Goal: Task Accomplishment & Management: Complete application form

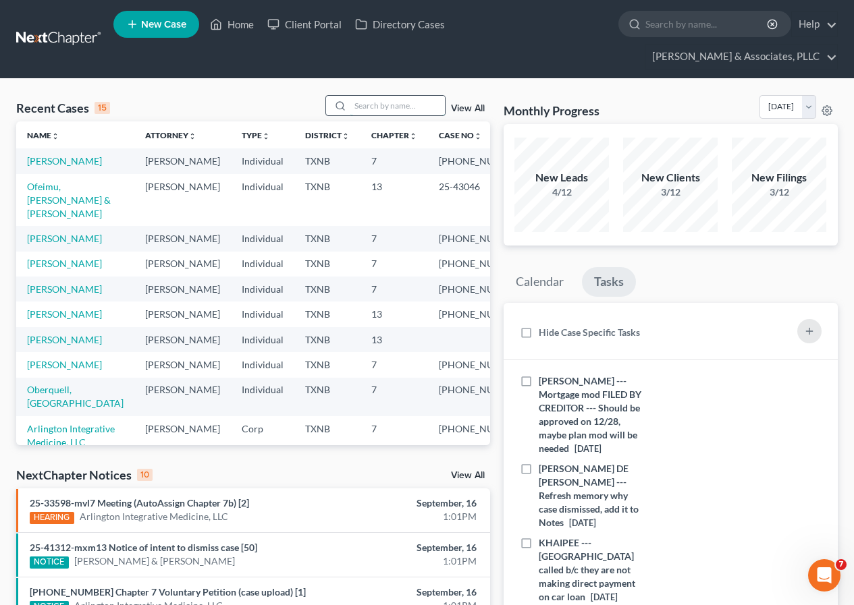
click at [373, 109] on input "search" at bounding box center [397, 106] width 94 height 20
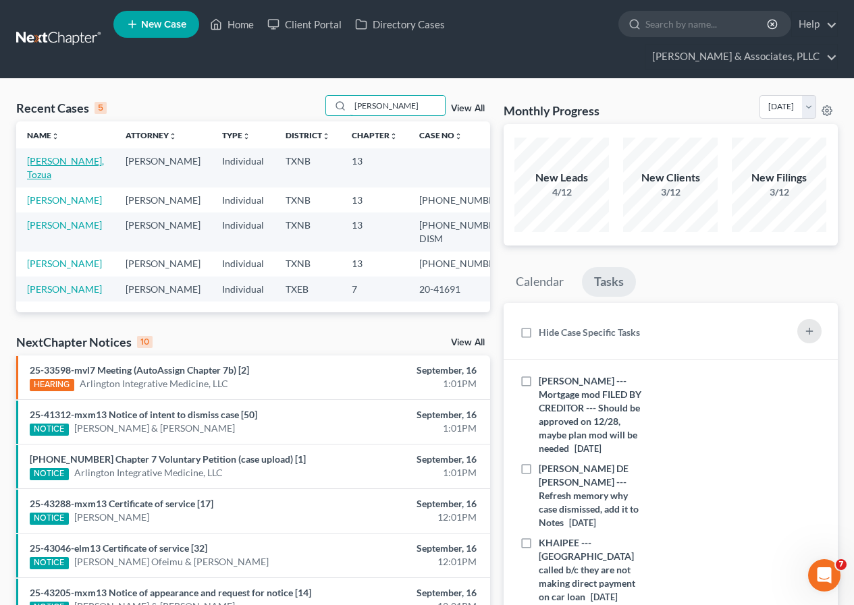
type input "[PERSON_NAME]"
click at [65, 165] on link "[PERSON_NAME], Tozua" at bounding box center [65, 167] width 77 height 25
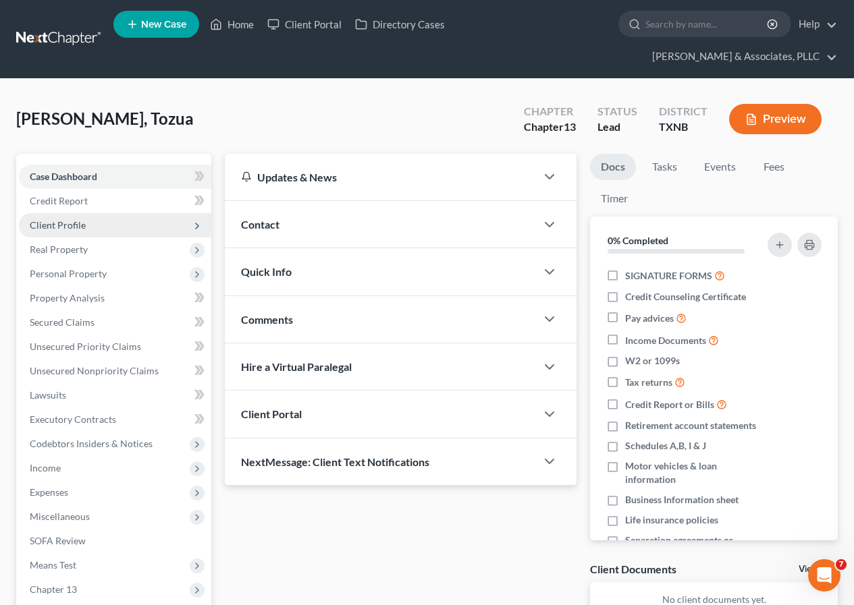
click at [95, 227] on span "Client Profile" at bounding box center [115, 225] width 192 height 24
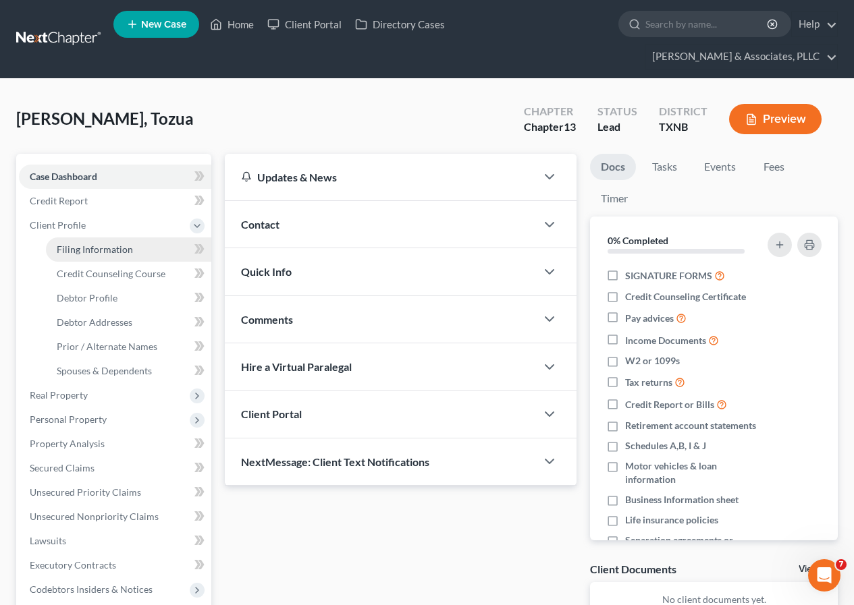
click at [113, 249] on span "Filing Information" at bounding box center [95, 249] width 76 height 11
select select "1"
select select "0"
select select "3"
select select "78"
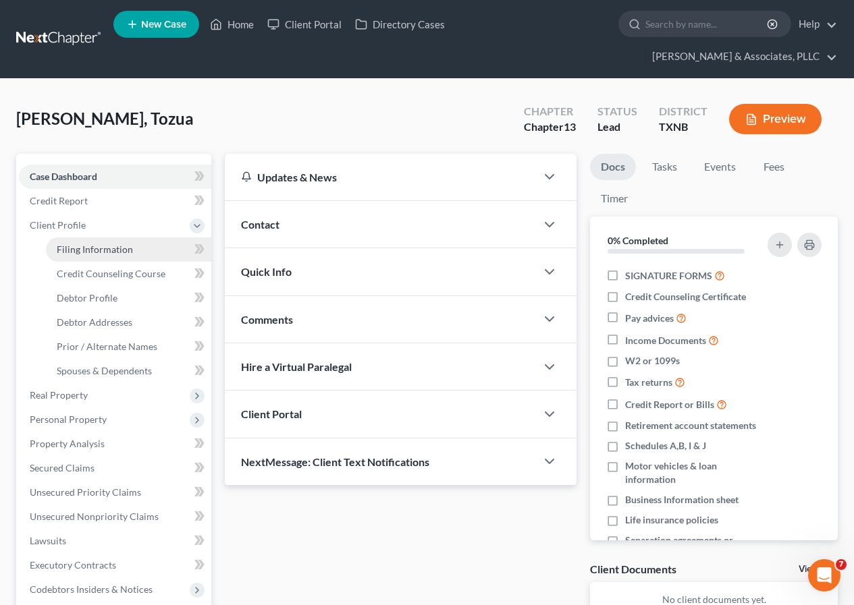
select select "0"
select select "45"
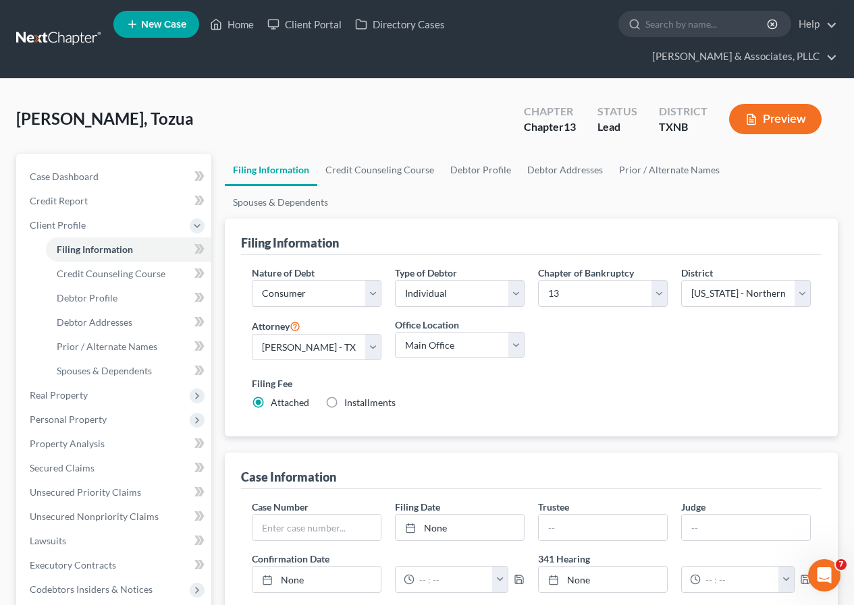
click at [344, 396] on label "Installments Installments" at bounding box center [369, 402] width 51 height 13
click at [350, 396] on input "Installments Installments" at bounding box center [354, 400] width 9 height 9
radio input "true"
radio input "false"
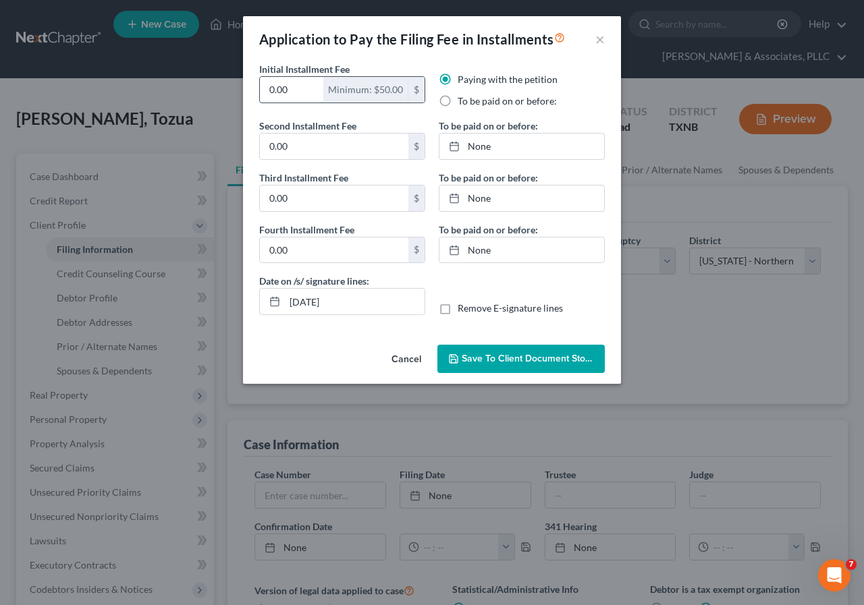
click at [268, 92] on input "0.00" at bounding box center [291, 90] width 63 height 26
type input "50.00"
click at [514, 361] on span "Save to Client Document Storage" at bounding box center [533, 358] width 143 height 11
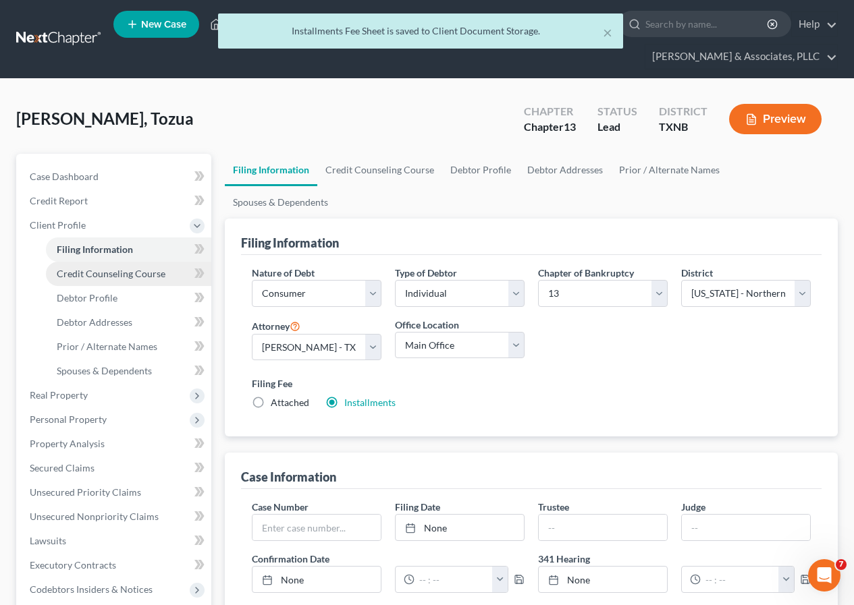
click at [111, 277] on span "Credit Counseling Course" at bounding box center [111, 273] width 109 height 11
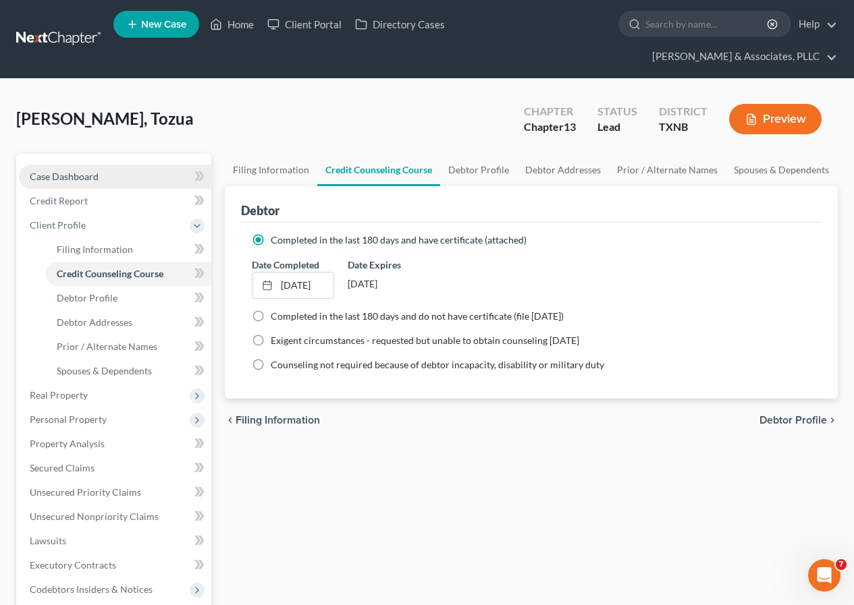
click at [85, 175] on span "Case Dashboard" at bounding box center [64, 176] width 69 height 11
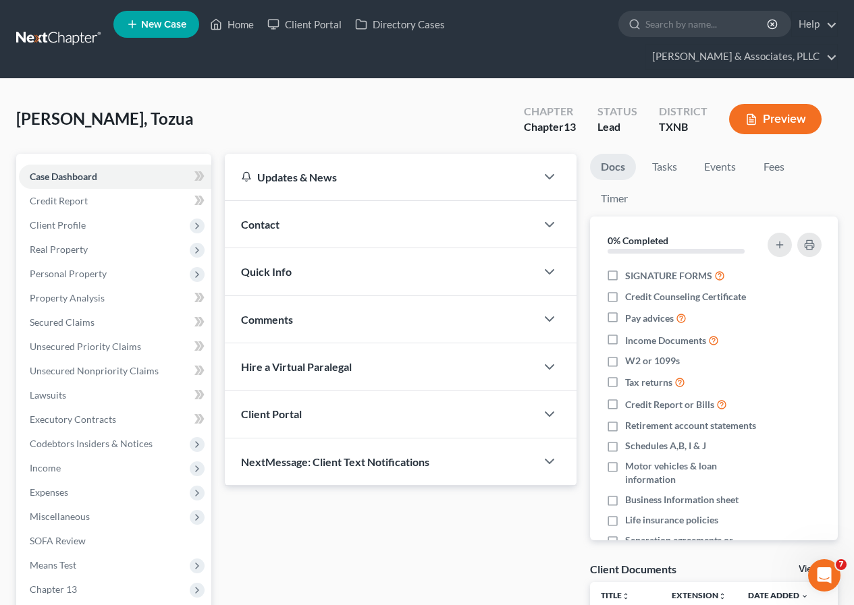
click at [752, 123] on icon "button" at bounding box center [751, 119] width 12 height 12
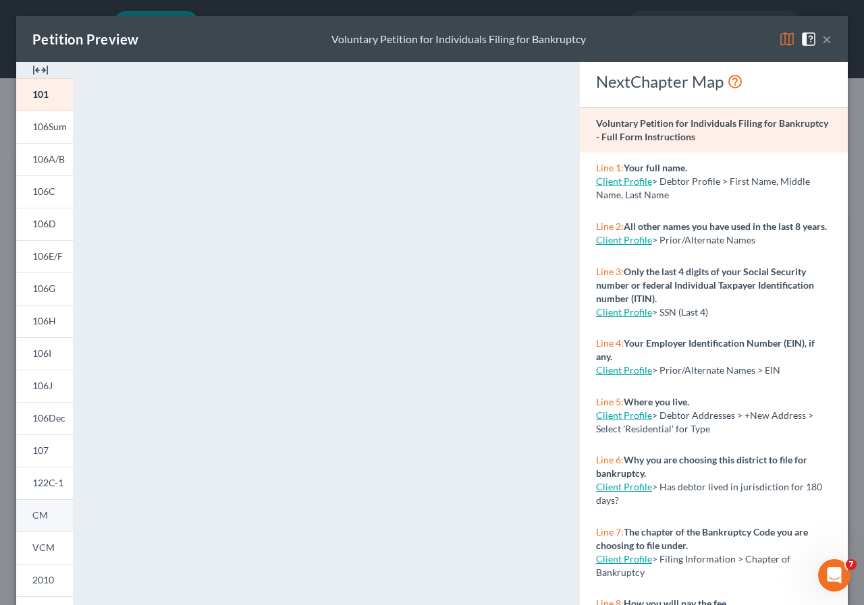
click at [49, 516] on link "CM" at bounding box center [44, 515] width 57 height 32
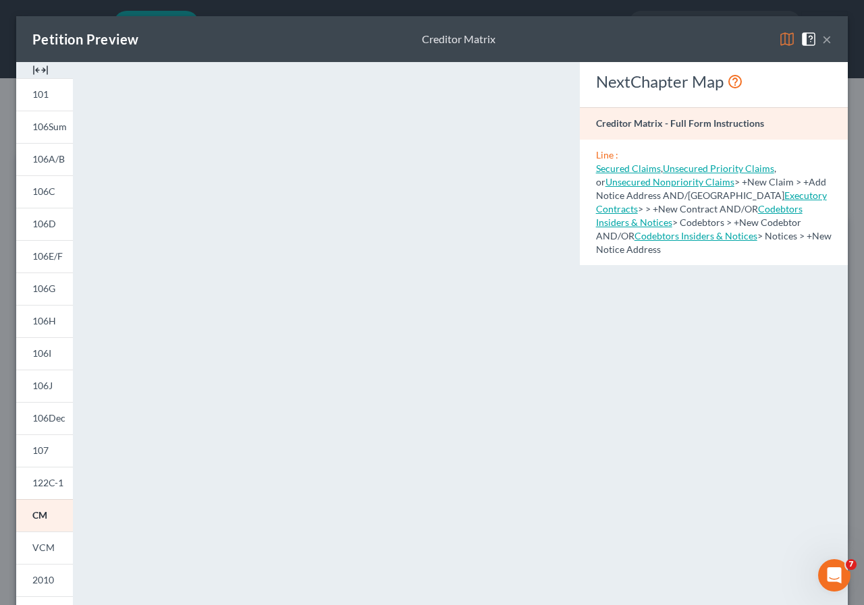
click at [822, 41] on button "×" at bounding box center [826, 39] width 9 height 16
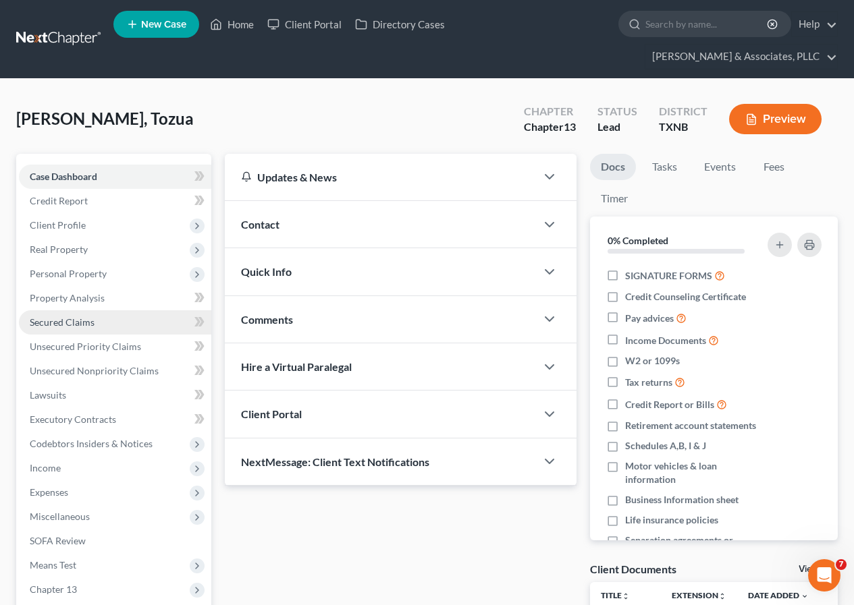
click at [72, 324] on span "Secured Claims" at bounding box center [62, 321] width 65 height 11
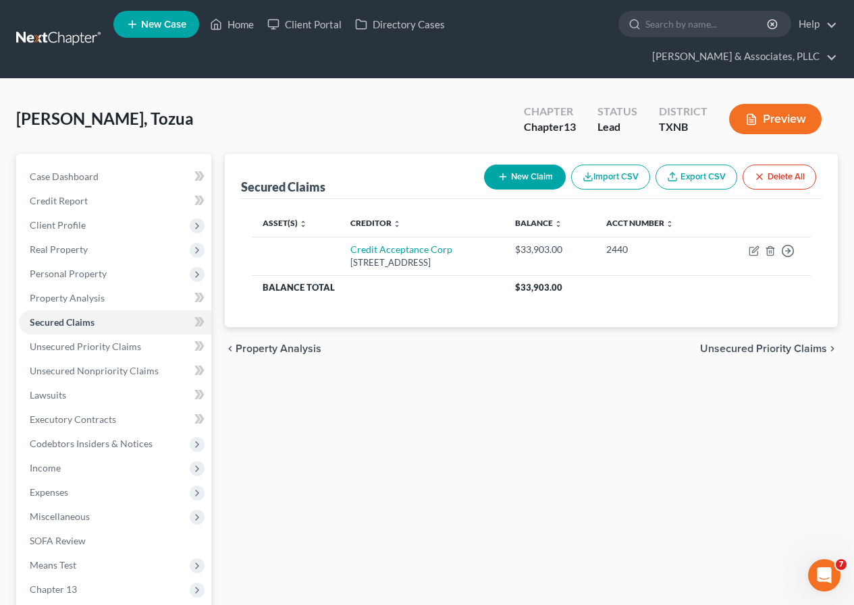
click at [513, 181] on button "New Claim" at bounding box center [525, 177] width 82 height 25
select select "0"
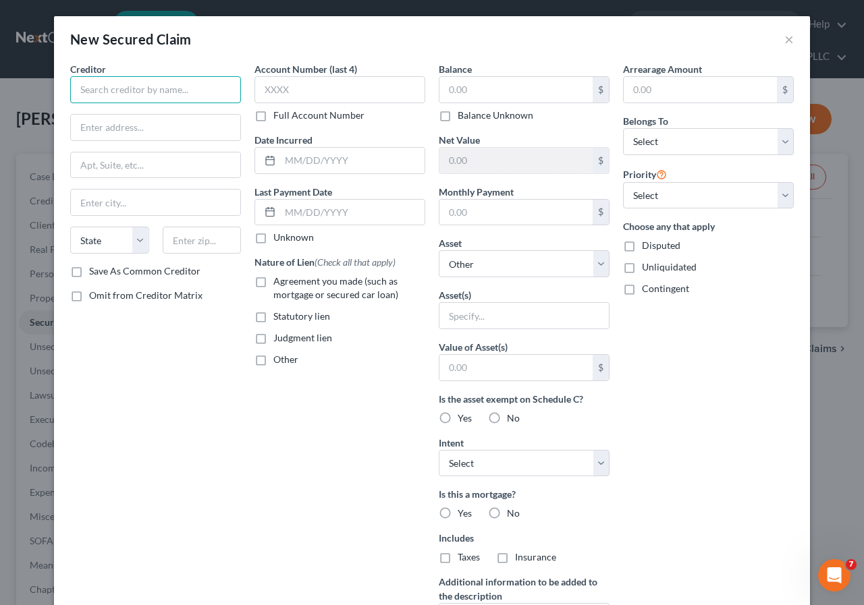
click at [146, 92] on input "text" at bounding box center [155, 89] width 171 height 27
type input "[US_STATE] Auto Capital"
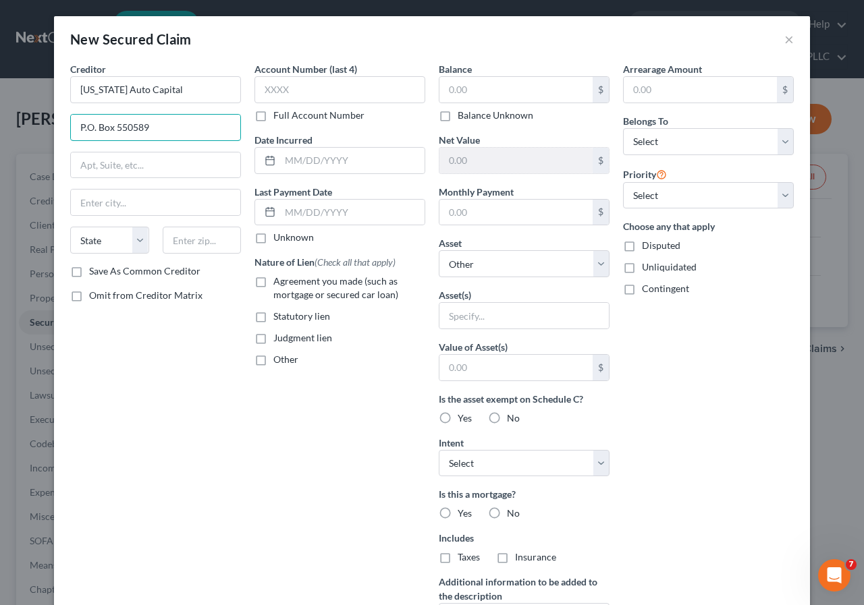
type input "P.O. Box 550589"
type input "77255"
click at [199, 204] on input "text" at bounding box center [155, 203] width 169 height 26
type input "[GEOGRAPHIC_DATA]"
select select "45"
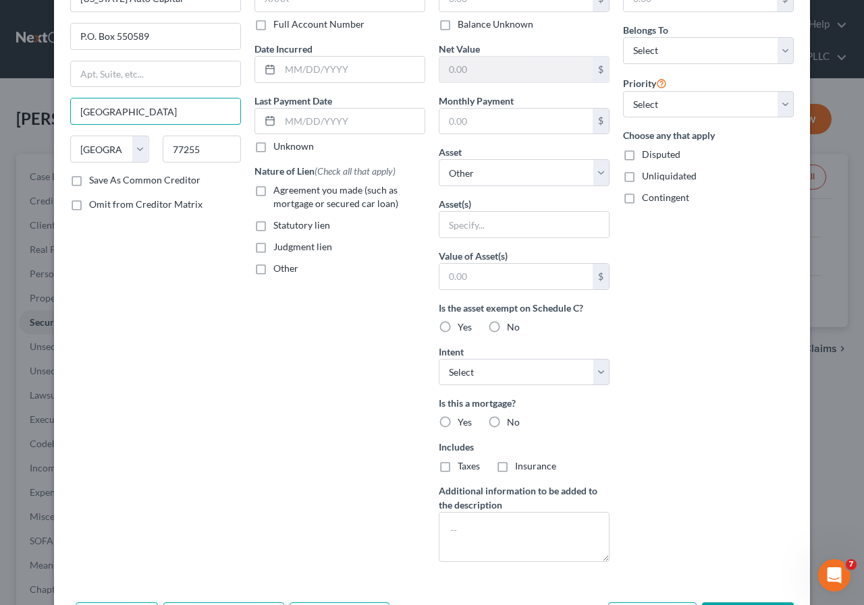
scroll to position [9, 0]
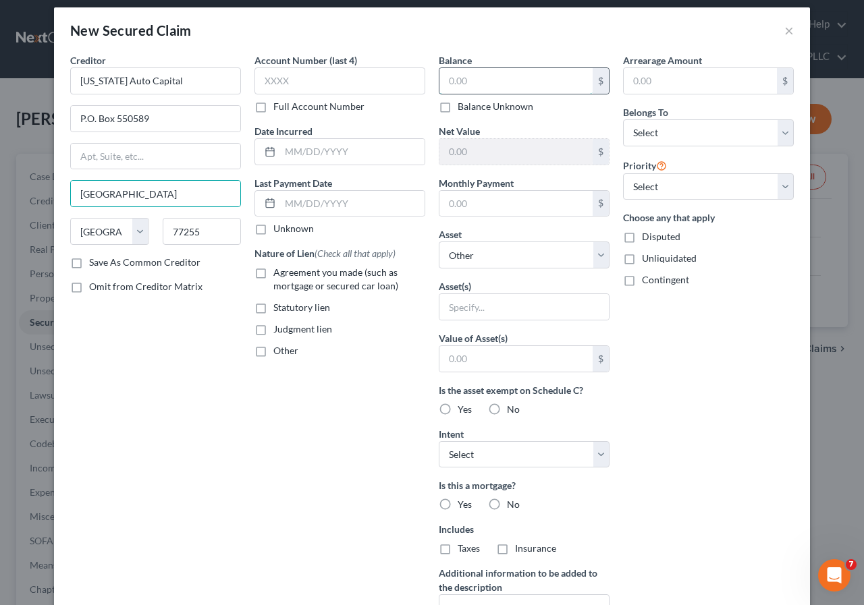
click at [439, 85] on input "text" at bounding box center [515, 81] width 153 height 26
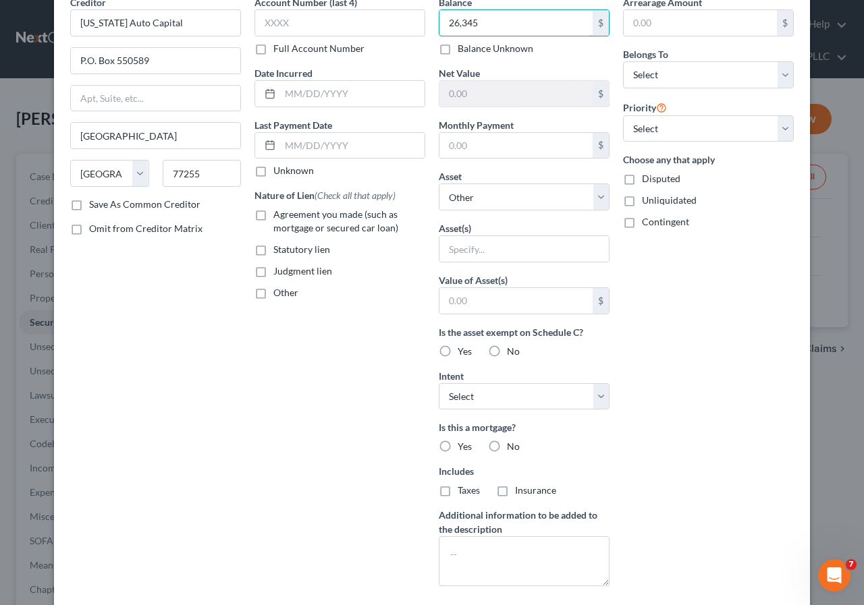
scroll to position [144, 0]
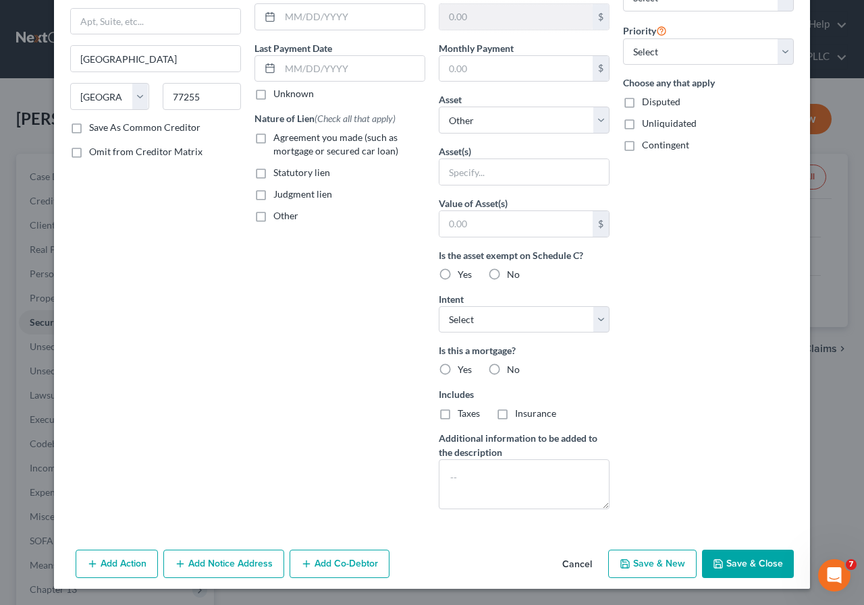
type input "26,345"
click at [734, 568] on button "Save & Close" at bounding box center [748, 564] width 92 height 28
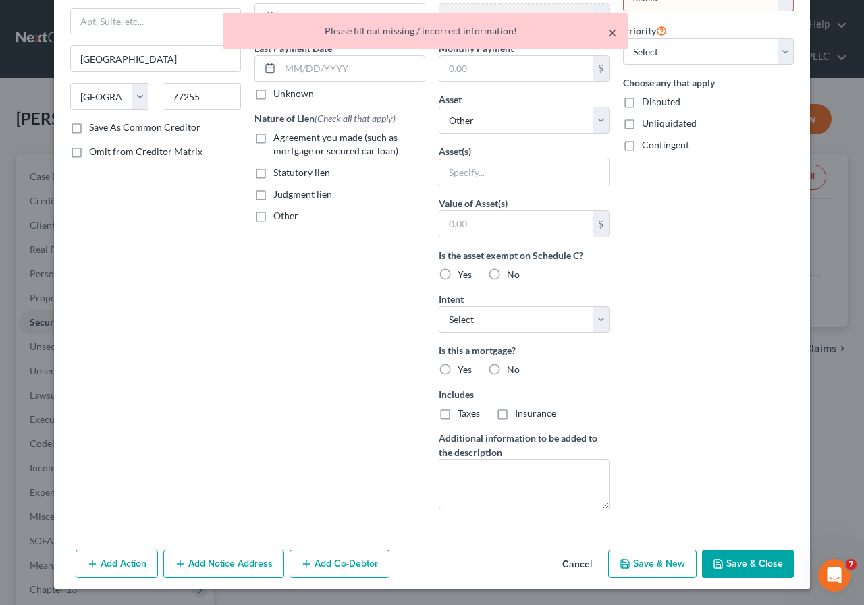
click at [615, 32] on button "×" at bounding box center [611, 32] width 9 height 16
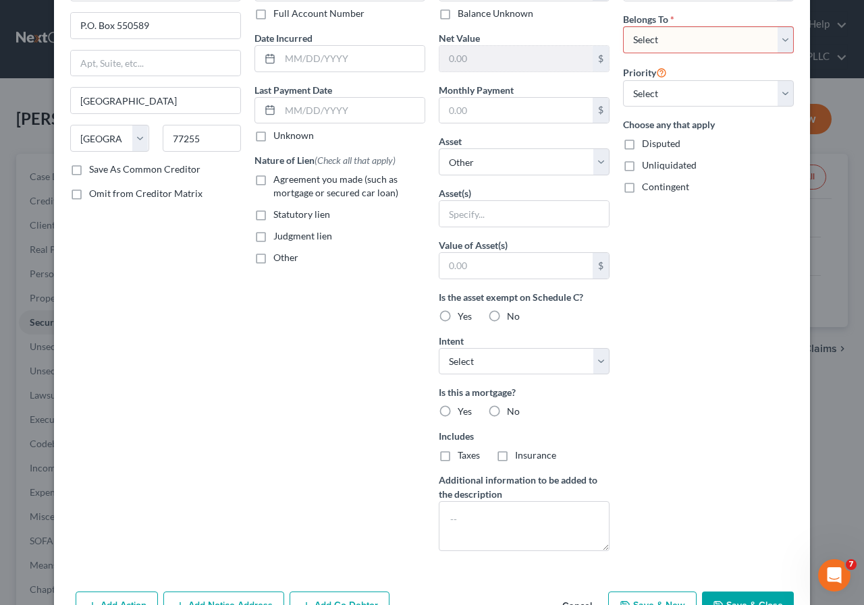
scroll to position [0, 0]
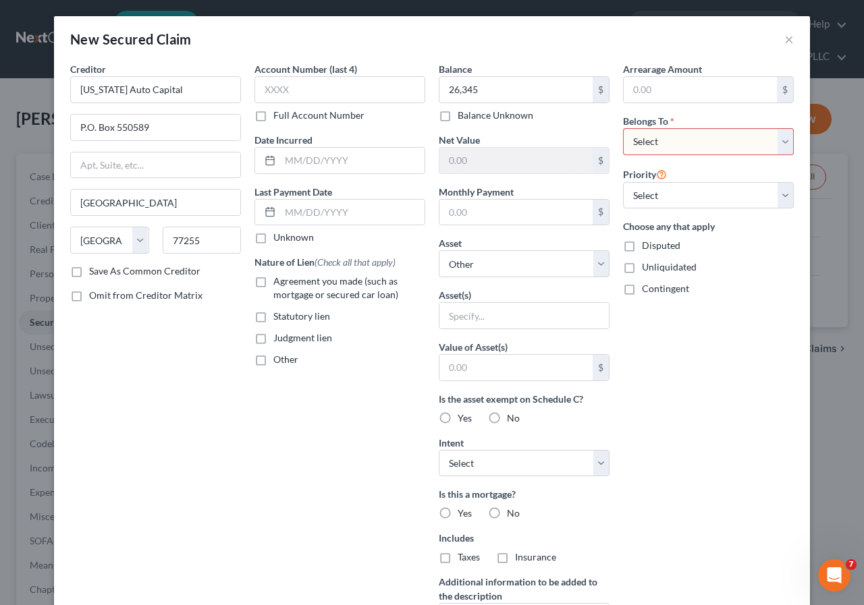
drag, startPoint x: 777, startPoint y: 142, endPoint x: 698, endPoint y: 155, distance: 80.0
click at [777, 142] on select "Select Debtor 1 Only Debtor 2 Only Debtor 1 And Debtor 2 Only At Least One Of T…" at bounding box center [708, 141] width 171 height 27
select select "0"
click at [623, 128] on select "Select Debtor 1 Only Debtor 2 Only Debtor 1 And Debtor 2 Only At Least One Of T…" at bounding box center [708, 141] width 171 height 27
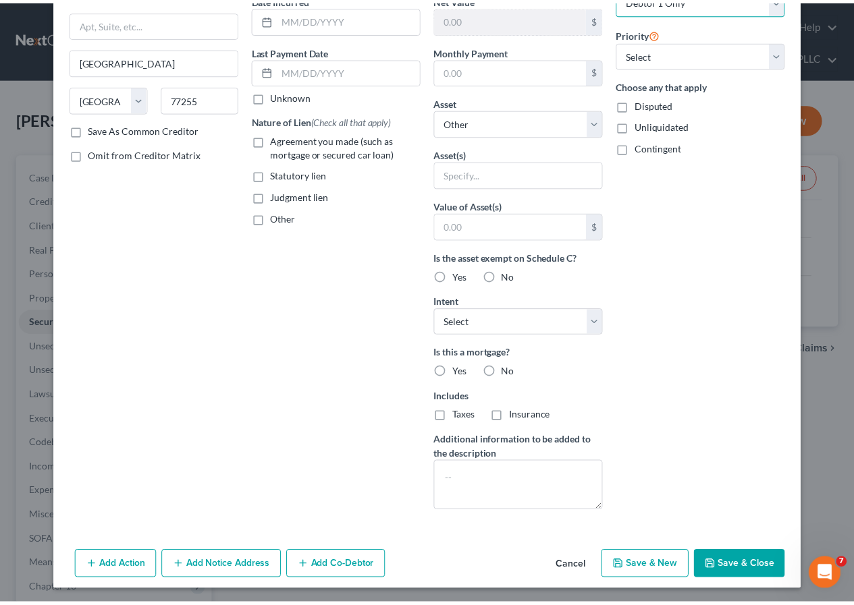
scroll to position [144, 0]
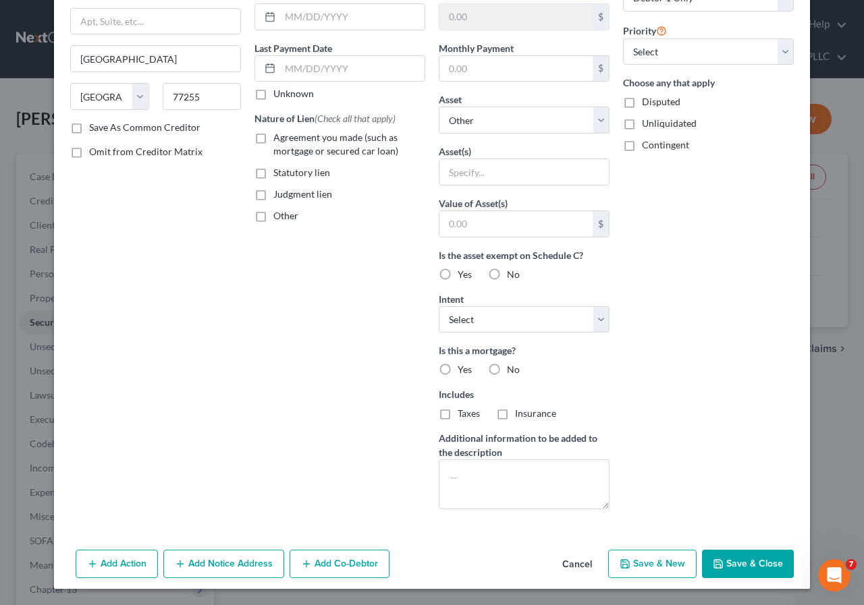
click at [720, 563] on button "Save & Close" at bounding box center [748, 564] width 92 height 28
select select
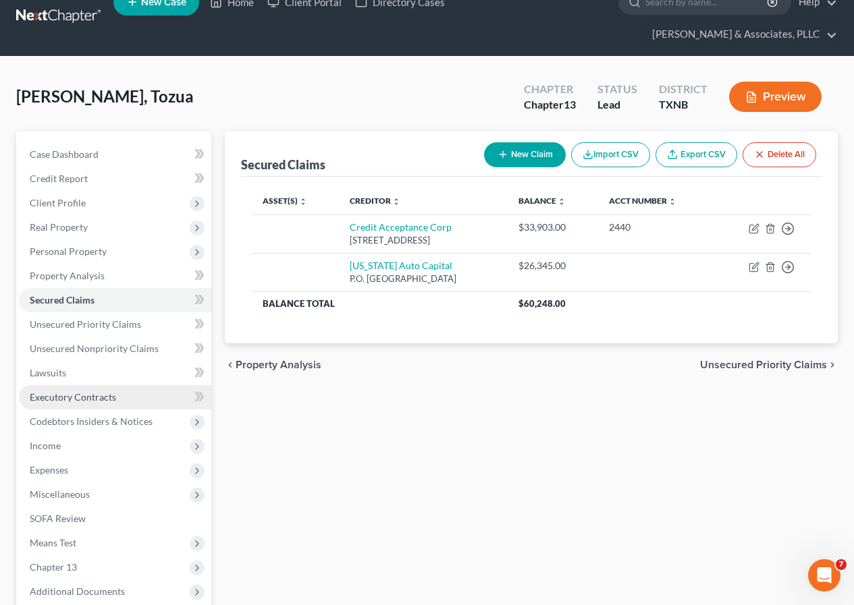
scroll to position [0, 0]
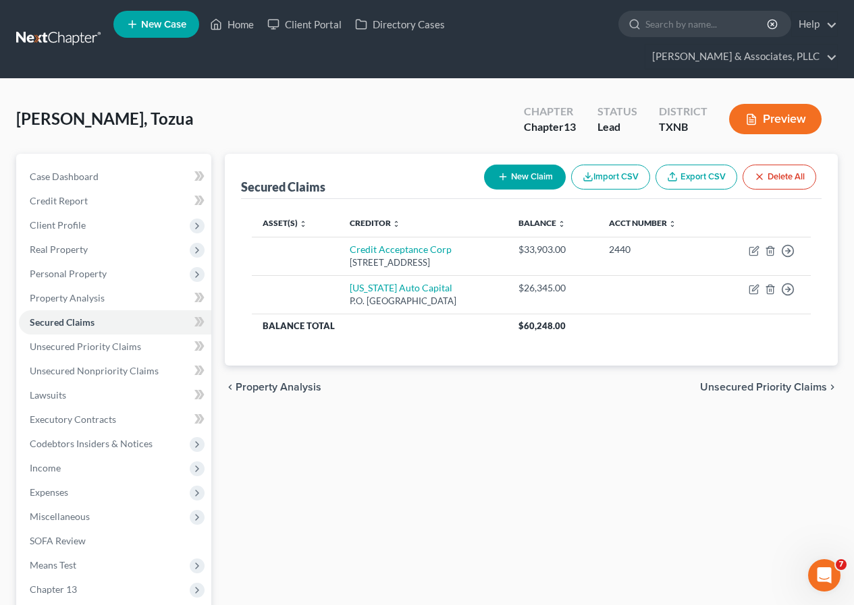
click at [747, 121] on icon "button" at bounding box center [751, 120] width 8 height 10
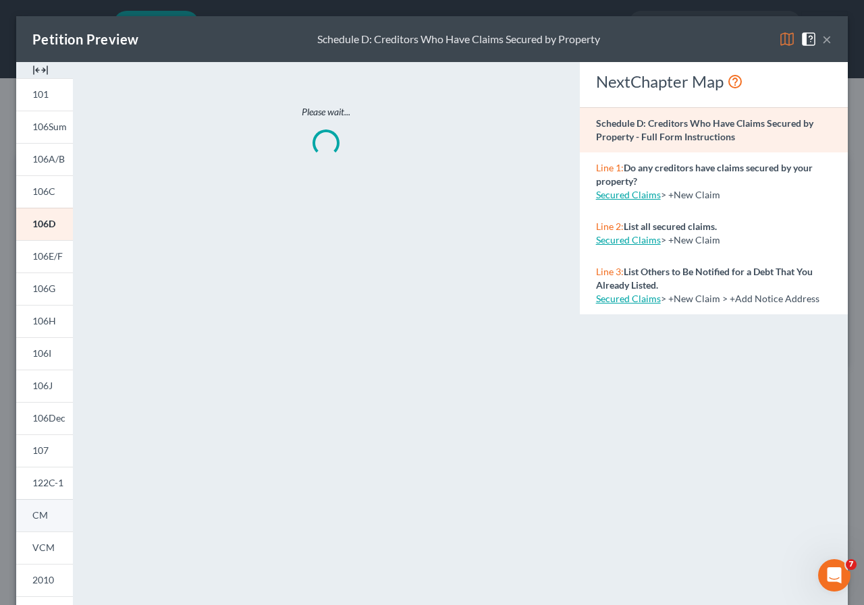
click at [52, 507] on link "CM" at bounding box center [44, 515] width 57 height 32
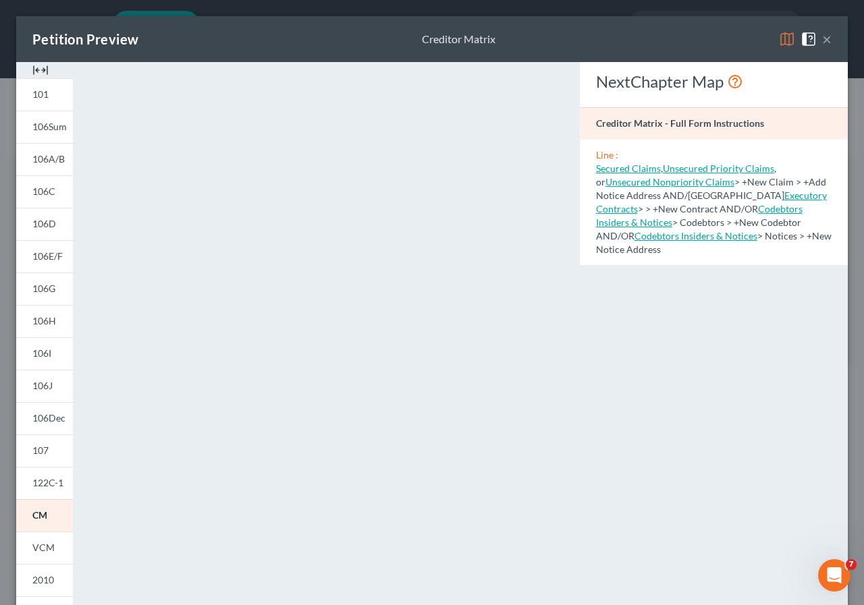
click at [822, 40] on button "×" at bounding box center [826, 39] width 9 height 16
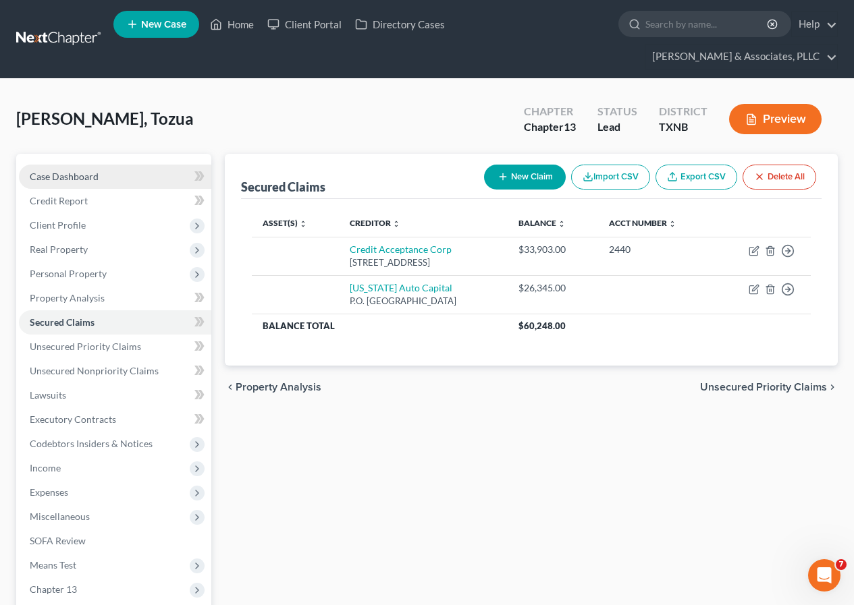
click at [65, 178] on span "Case Dashboard" at bounding box center [64, 176] width 69 height 11
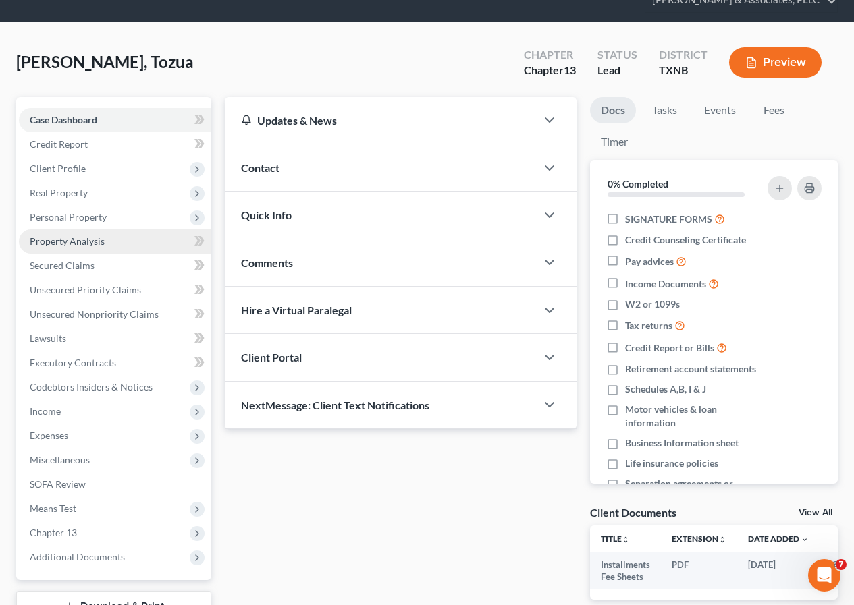
scroll to position [161, 0]
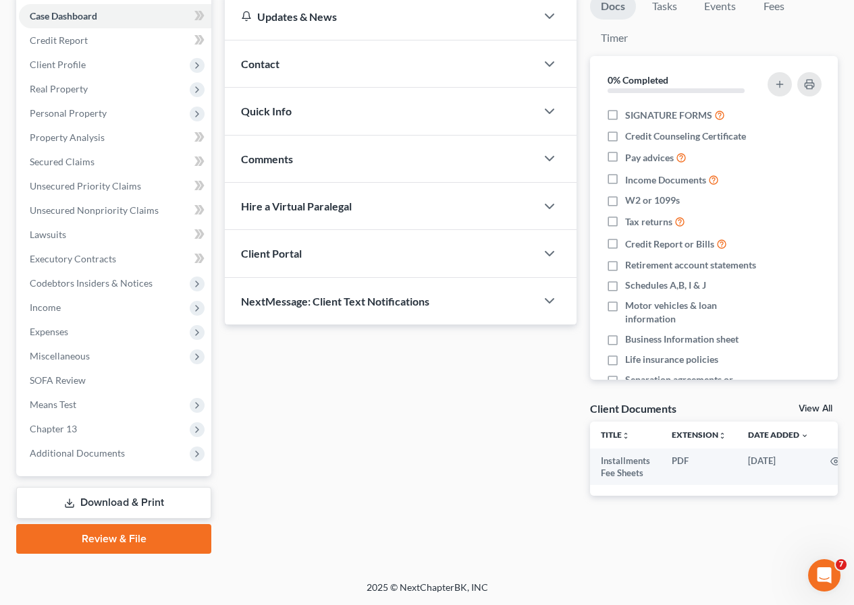
click at [119, 547] on link "Review & File" at bounding box center [113, 539] width 195 height 30
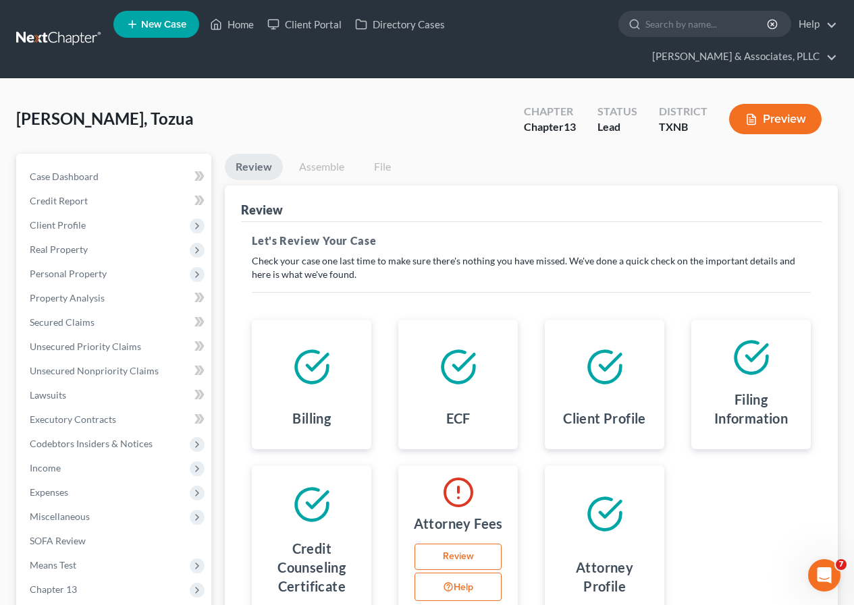
click at [459, 553] on link "Review" at bounding box center [457, 557] width 87 height 27
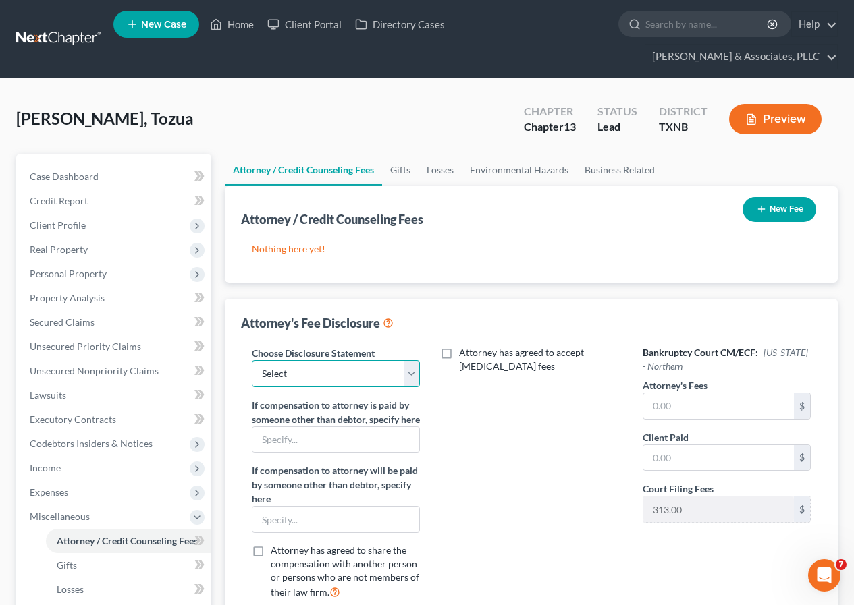
click at [410, 381] on select "Select Disclosure" at bounding box center [336, 373] width 168 height 27
select select "0"
click at [252, 360] on select "Select Disclosure" at bounding box center [336, 373] width 168 height 27
click at [680, 398] on input "text" at bounding box center [718, 406] width 150 height 26
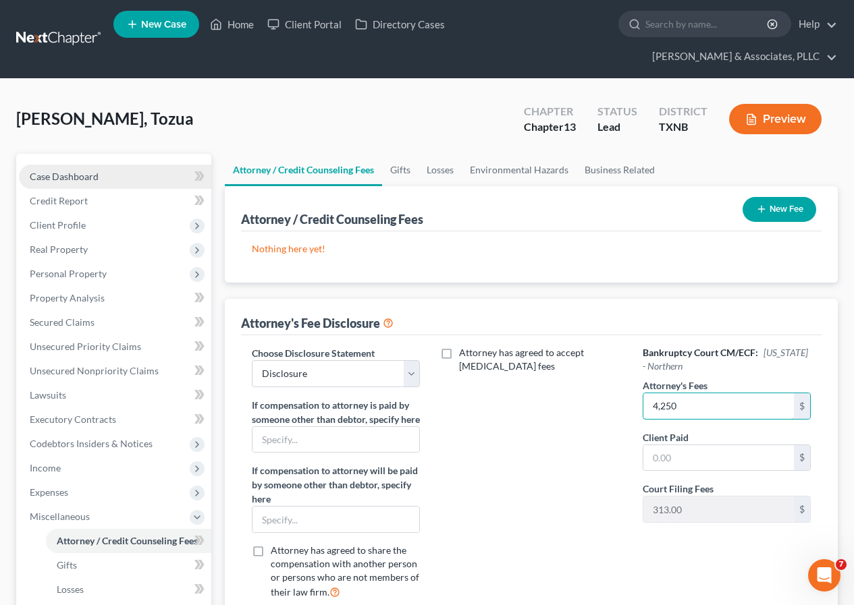
type input "4,250"
click at [97, 171] on span "Case Dashboard" at bounding box center [64, 176] width 69 height 11
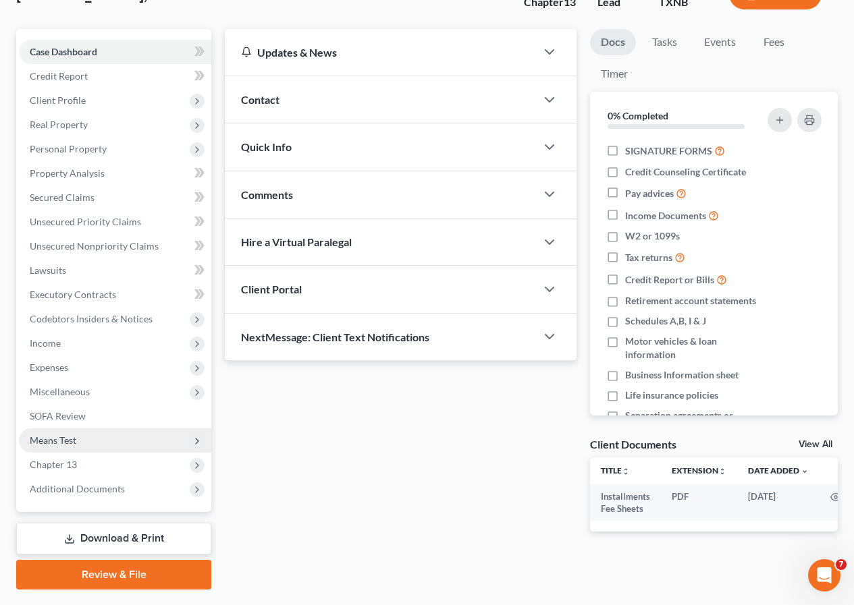
scroll to position [161, 0]
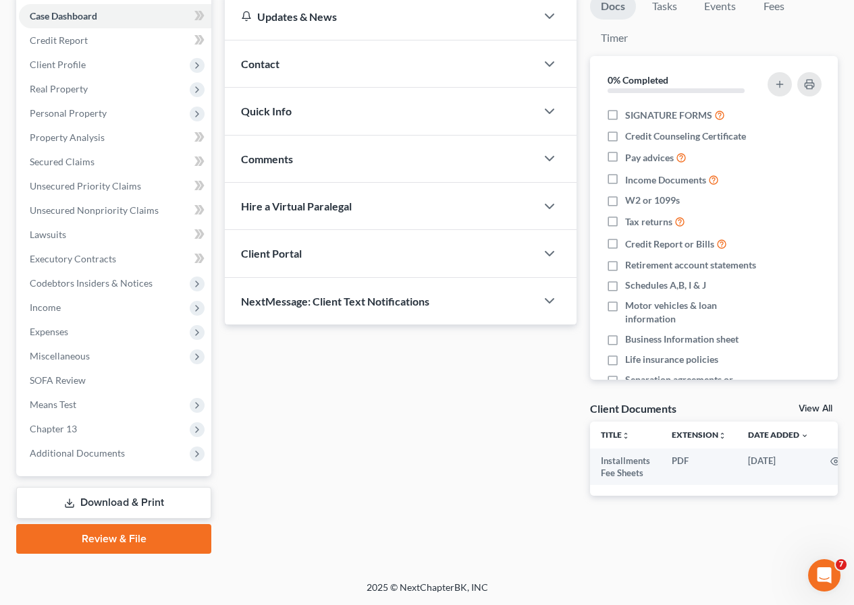
click at [117, 540] on link "Review & File" at bounding box center [113, 539] width 195 height 30
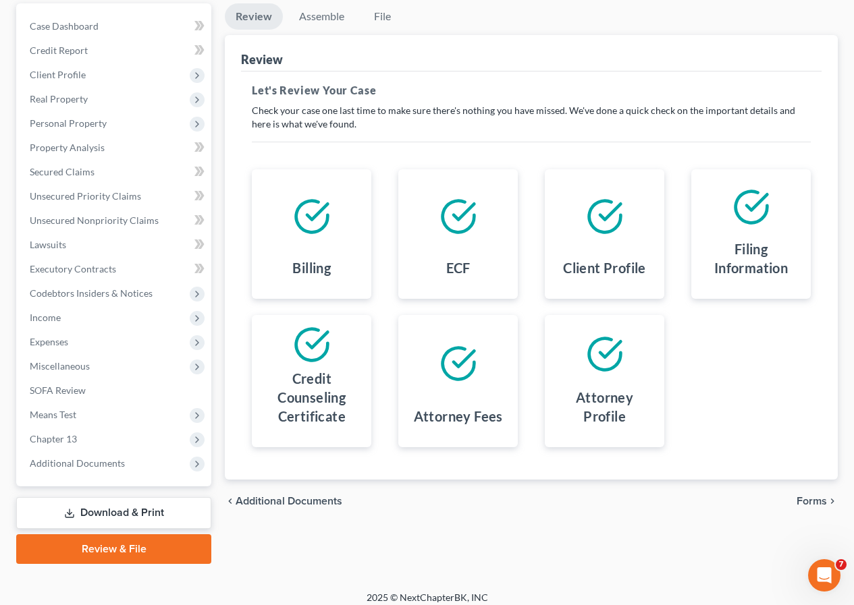
scroll to position [161, 0]
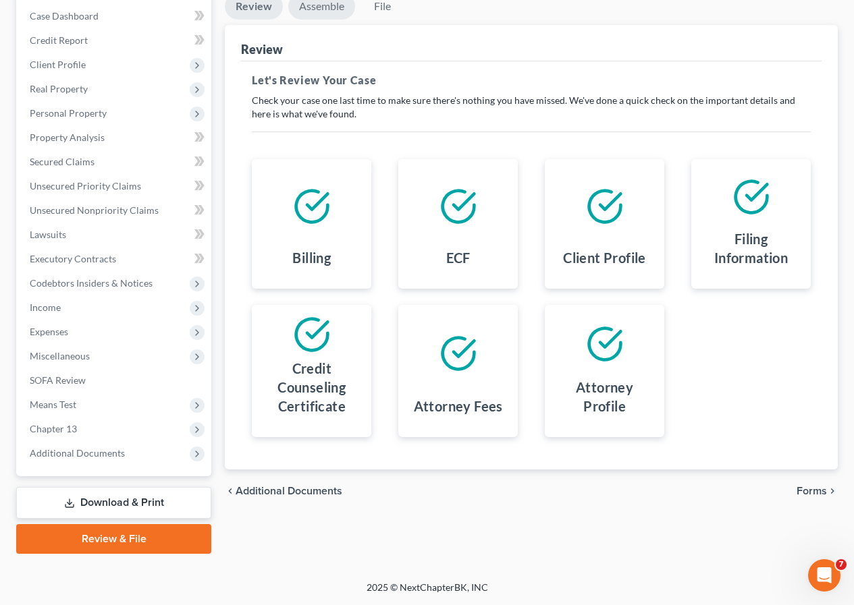
click at [319, 8] on link "Assemble" at bounding box center [321, 6] width 67 height 26
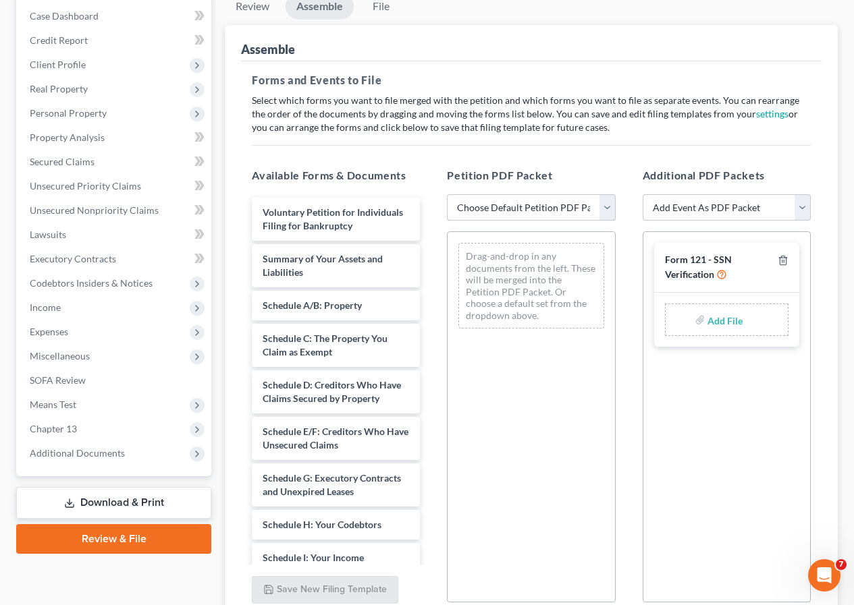
click at [604, 211] on select "Choose Default Petition PDF Packet Complete Bankruptcy Petition (all forms and …" at bounding box center [531, 207] width 168 height 27
select select "2"
click at [447, 194] on select "Choose Default Petition PDF Packet Complete Bankruptcy Petition (all forms and …" at bounding box center [531, 207] width 168 height 27
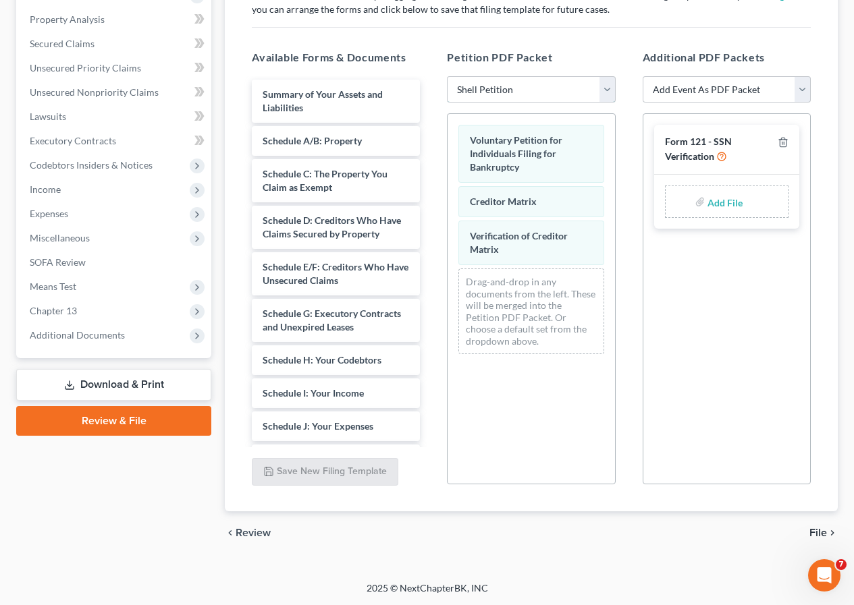
scroll to position [279, 0]
click at [812, 532] on span "File" at bounding box center [818, 532] width 18 height 11
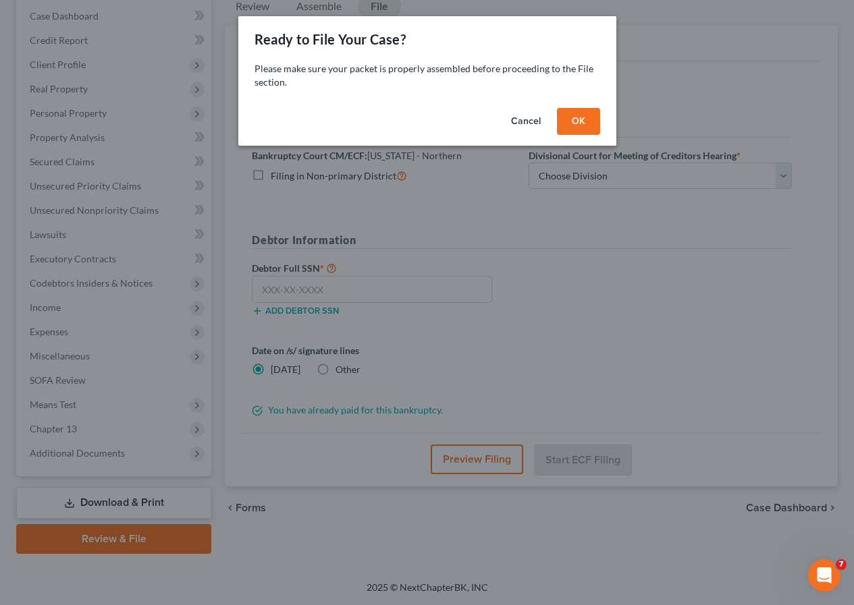
scroll to position [161, 0]
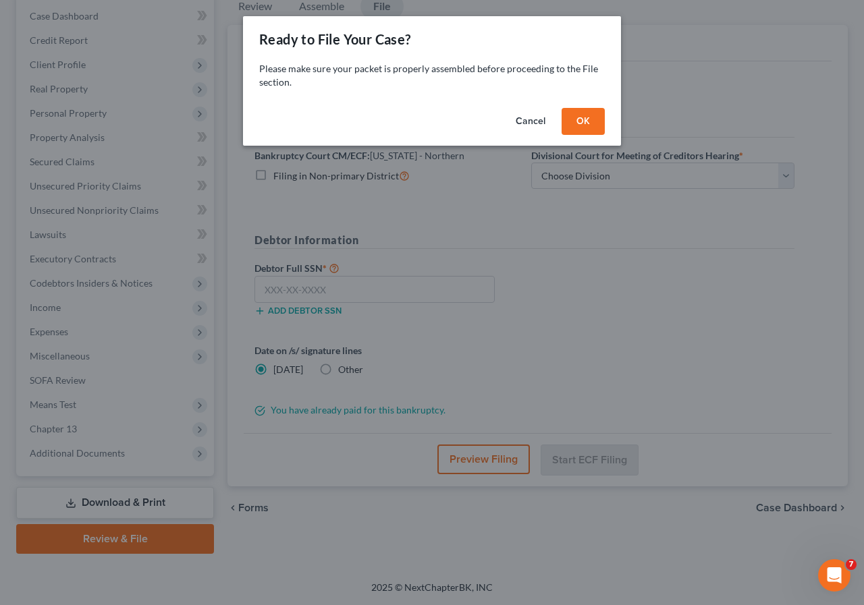
click at [584, 119] on button "OK" at bounding box center [582, 121] width 43 height 27
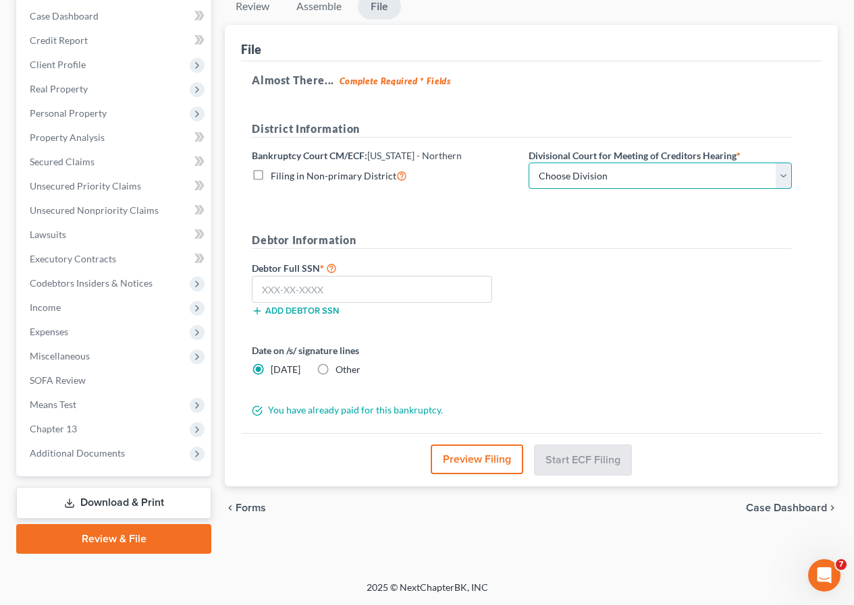
drag, startPoint x: 781, startPoint y: 182, endPoint x: 773, endPoint y: 187, distance: 9.4
click at [781, 182] on select "Choose Division [PERSON_NAME] [GEOGRAPHIC_DATA] [GEOGRAPHIC_DATA] [GEOGRAPHIC_D…" at bounding box center [659, 176] width 263 height 27
select select "3"
click at [528, 163] on select "Choose Division [PERSON_NAME] [GEOGRAPHIC_DATA] [GEOGRAPHIC_DATA] [GEOGRAPHIC_D…" at bounding box center [659, 176] width 263 height 27
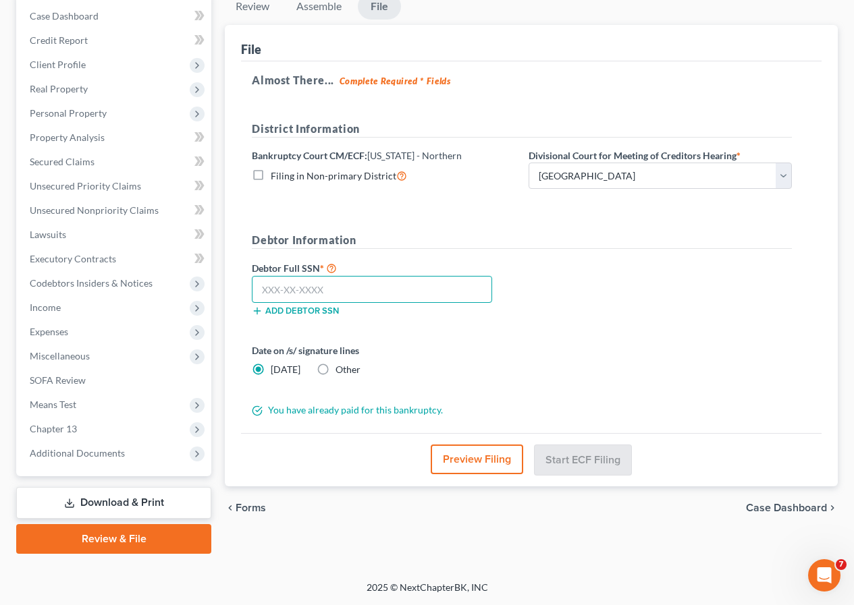
click at [365, 292] on input "text" at bounding box center [372, 289] width 240 height 27
type input "269-96-6905"
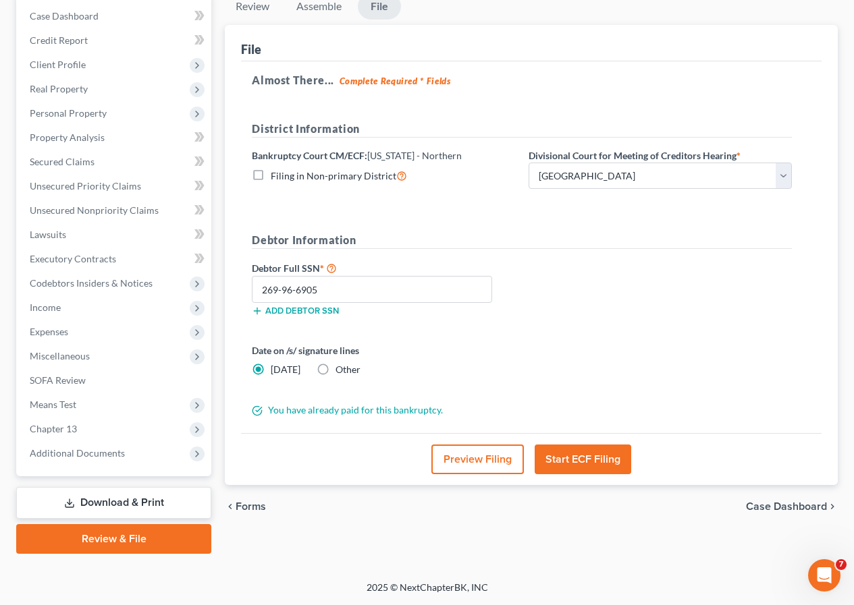
click at [572, 458] on button "Start ECF Filing" at bounding box center [582, 460] width 97 height 30
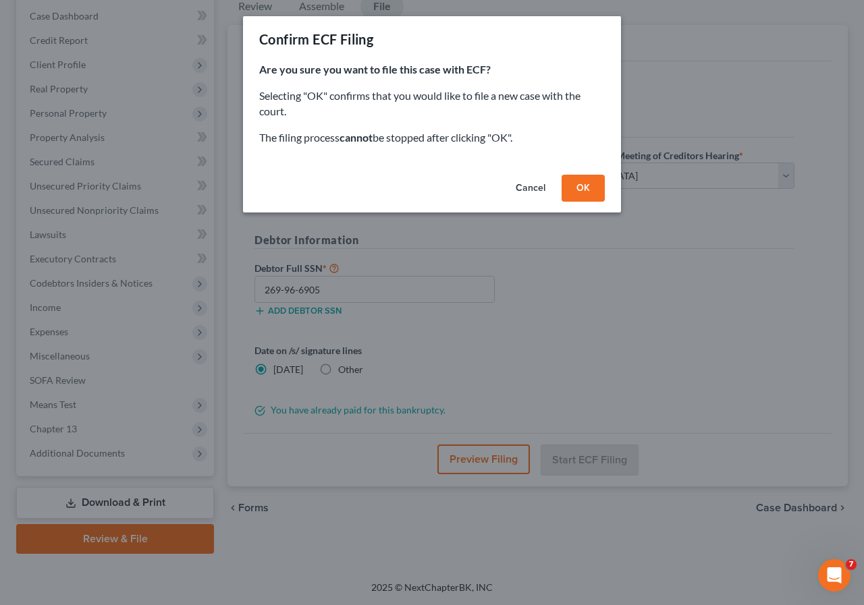
click at [580, 191] on button "OK" at bounding box center [582, 188] width 43 height 27
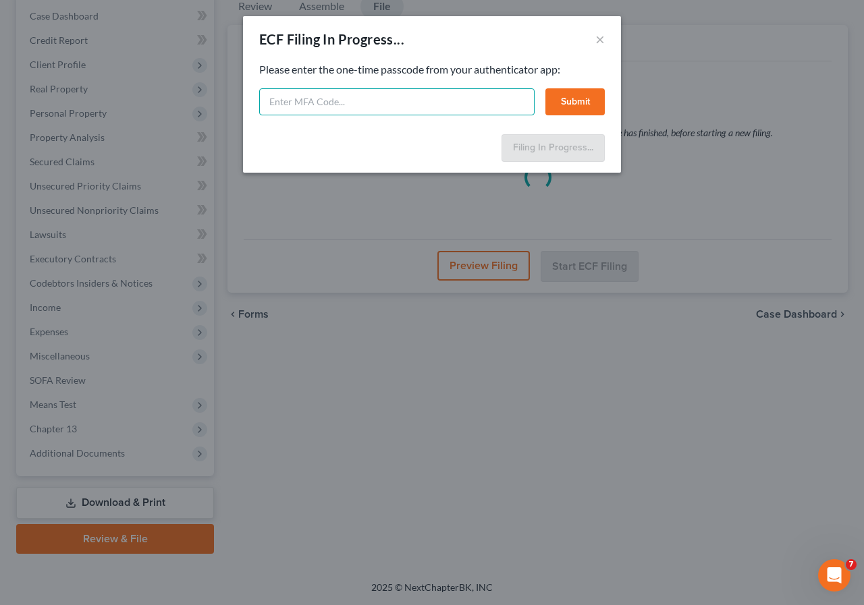
click at [321, 107] on input "text" at bounding box center [396, 101] width 275 height 27
type input "097738"
click at [570, 99] on button "Submit" at bounding box center [574, 101] width 59 height 27
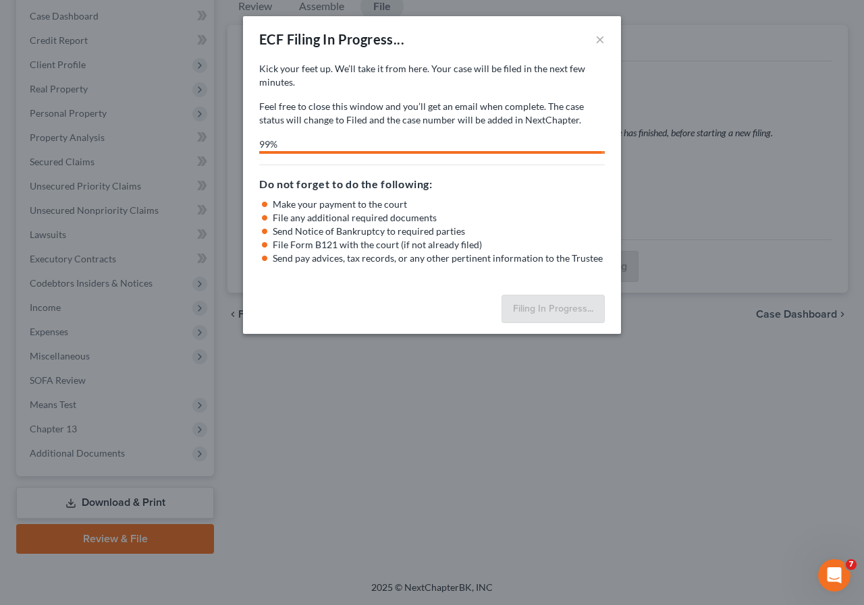
select select "3"
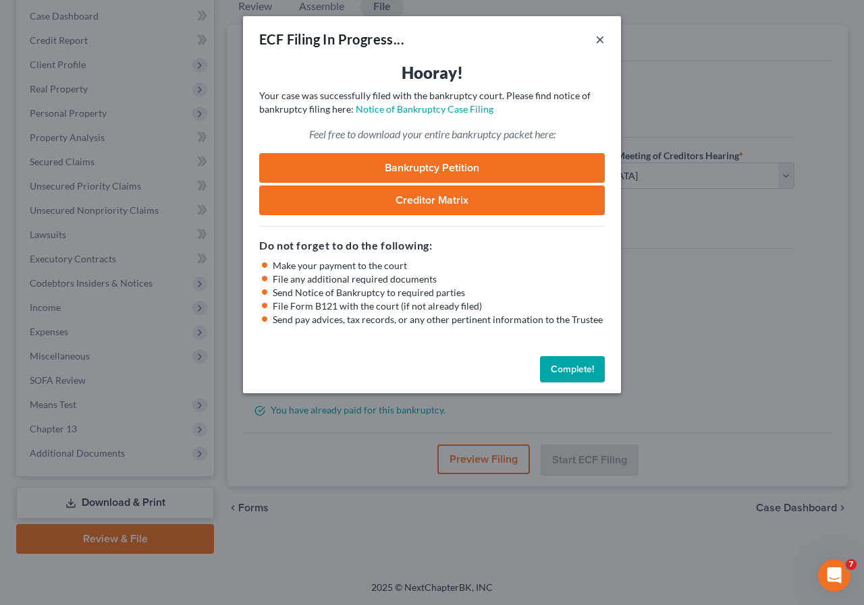
click at [598, 38] on button "×" at bounding box center [599, 39] width 9 height 16
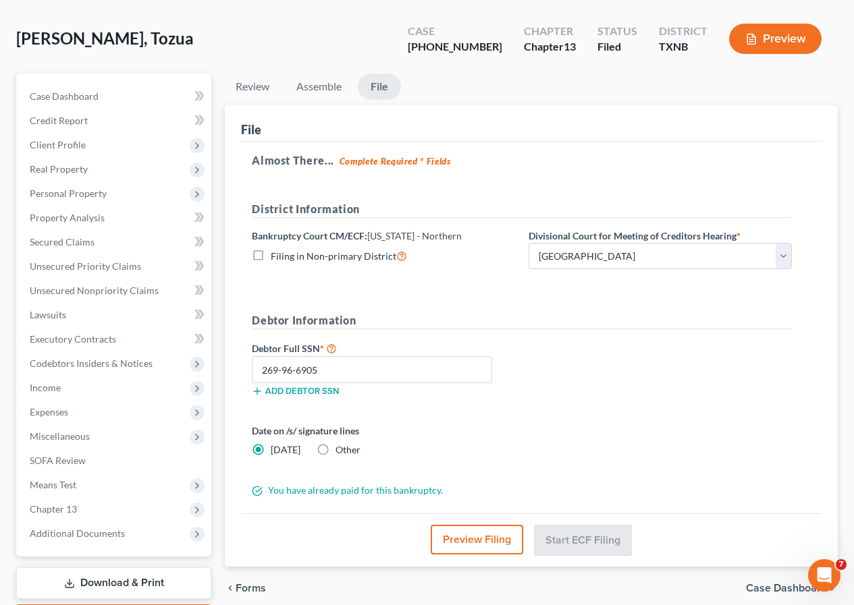
scroll to position [0, 0]
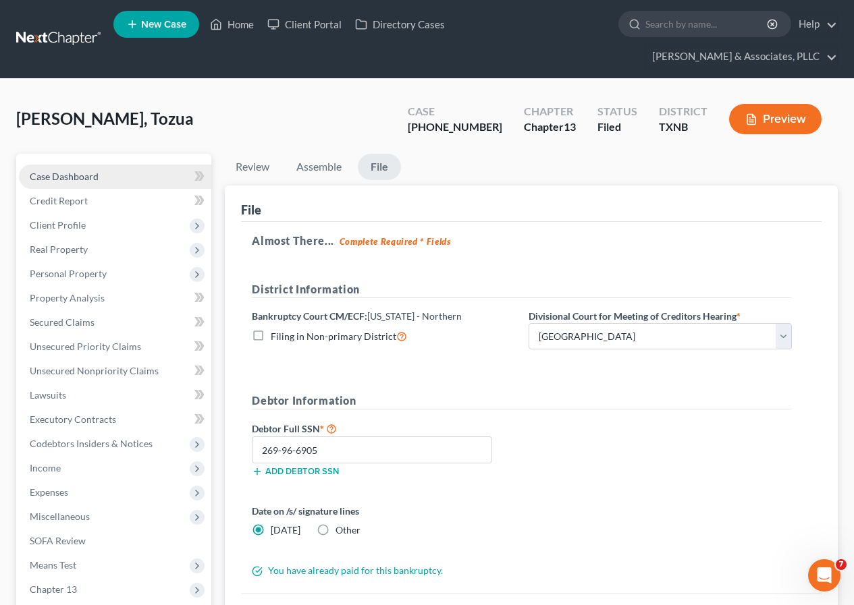
click at [65, 171] on span "Case Dashboard" at bounding box center [64, 176] width 69 height 11
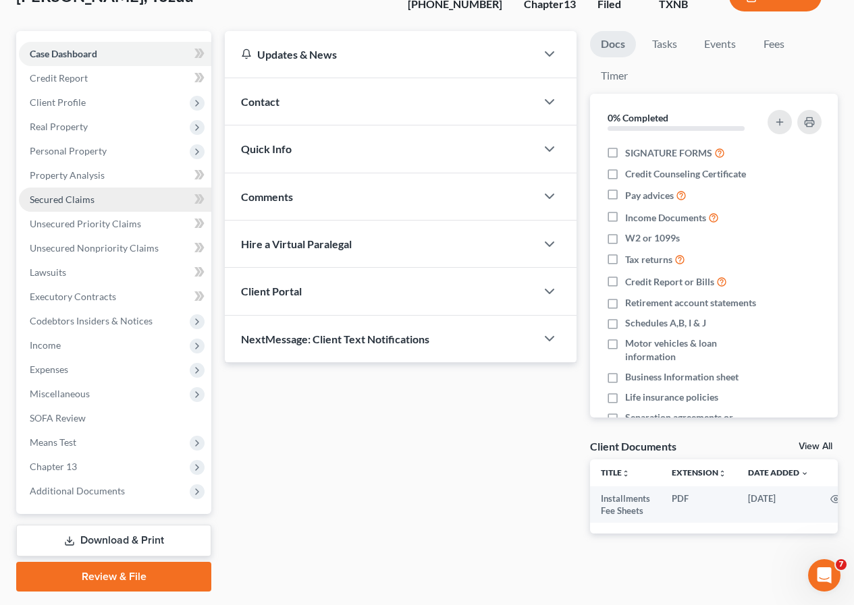
scroll to position [161, 0]
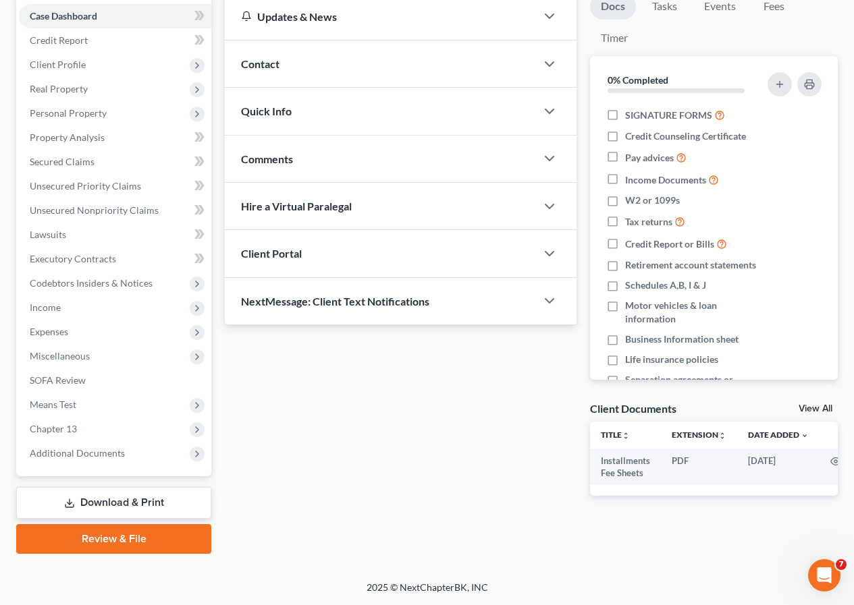
click at [117, 503] on link "Download & Print" at bounding box center [113, 503] width 195 height 32
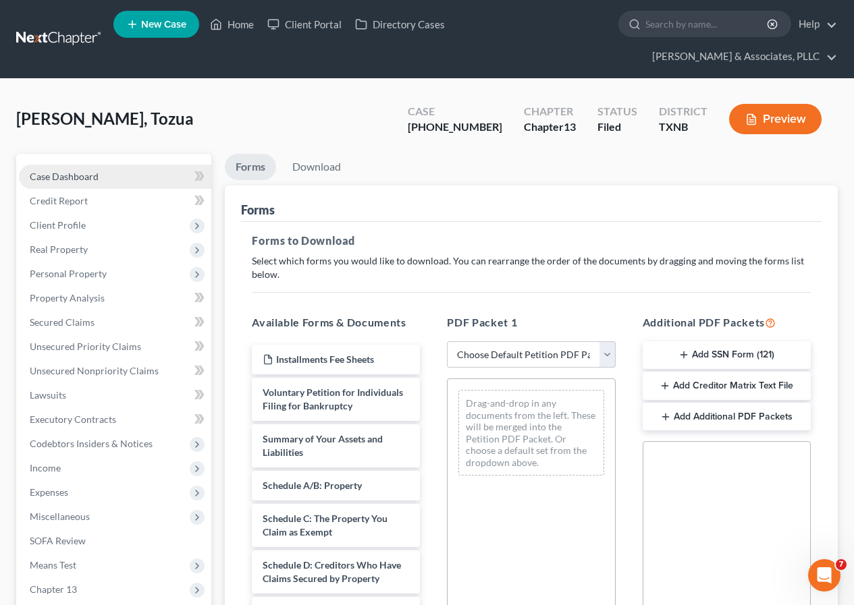
click at [62, 171] on span "Case Dashboard" at bounding box center [64, 176] width 69 height 11
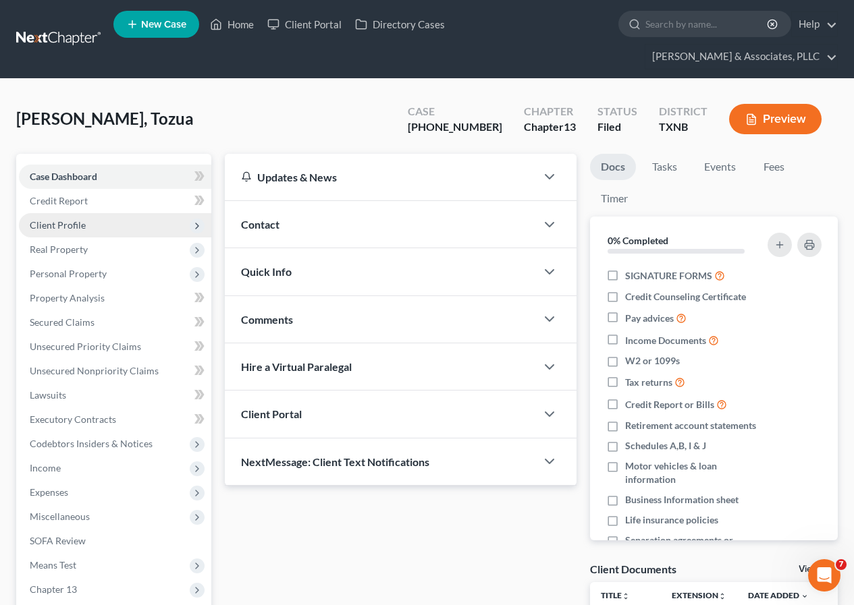
click at [80, 229] on span "Client Profile" at bounding box center [58, 224] width 56 height 11
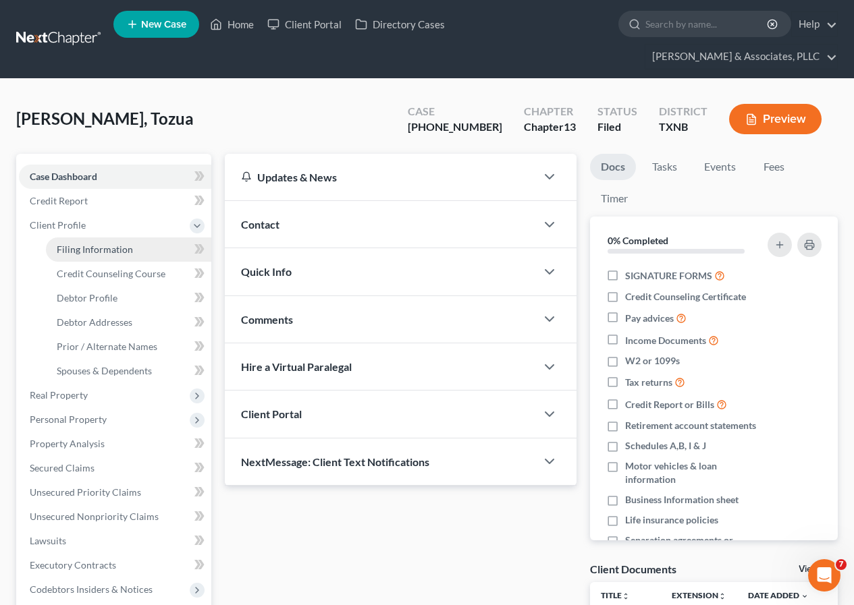
click at [90, 244] on span "Filing Information" at bounding box center [95, 249] width 76 height 11
select select "1"
select select "0"
select select "3"
select select "78"
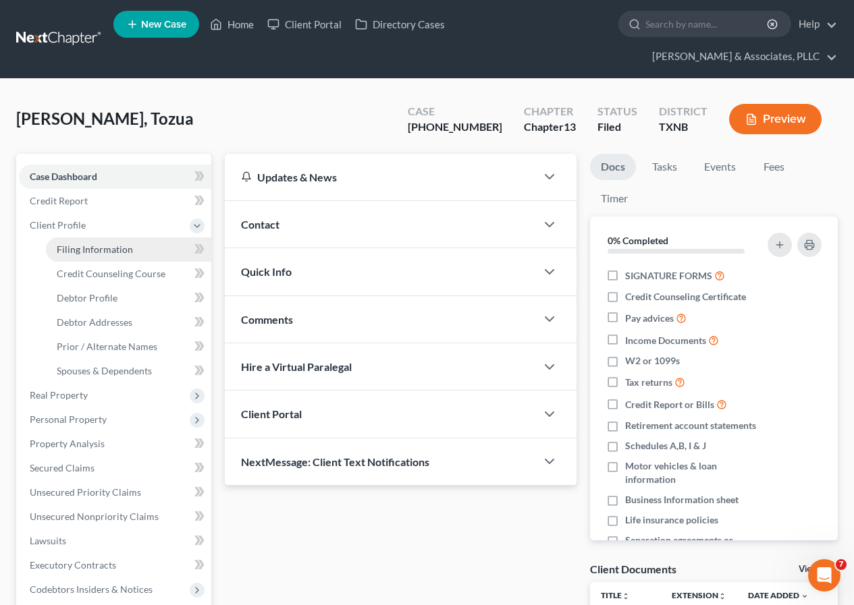
select select "0"
select select "45"
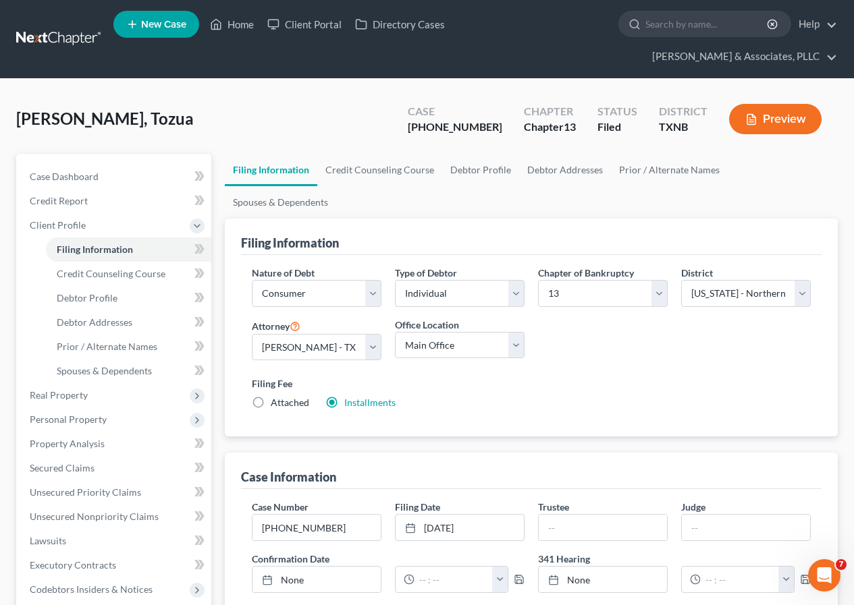
click at [271, 396] on label "Attached" at bounding box center [290, 402] width 38 height 13
click at [276, 396] on input "Attached" at bounding box center [280, 400] width 9 height 9
radio input "true"
click at [344, 396] on label "Installments Installments" at bounding box center [369, 402] width 51 height 13
click at [350, 396] on input "Installments Installments" at bounding box center [354, 400] width 9 height 9
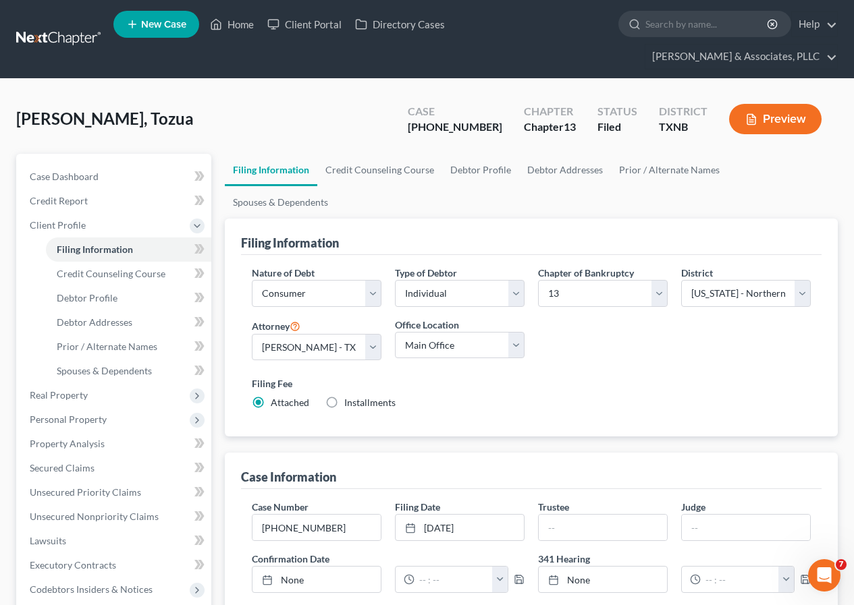
radio input "true"
radio input "false"
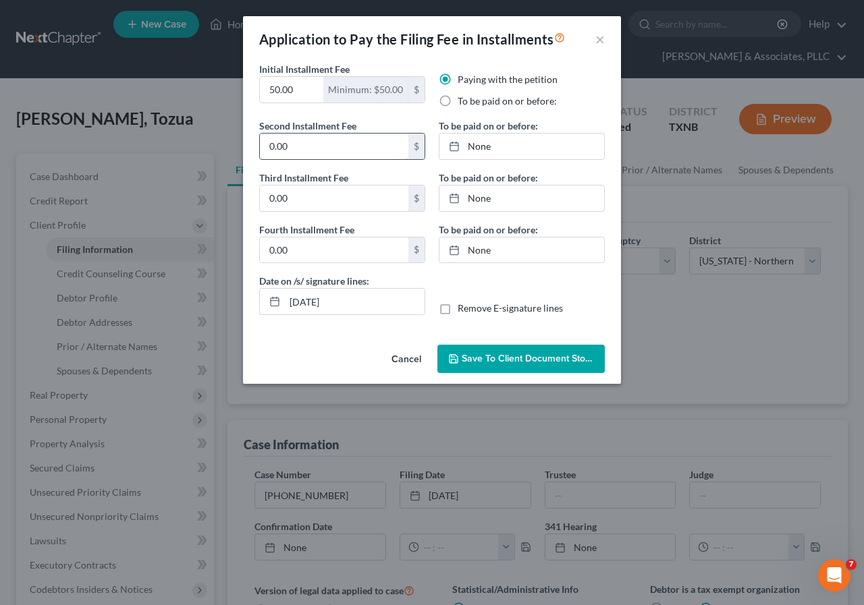
click at [267, 145] on input "0.00" at bounding box center [334, 147] width 148 height 26
type input "88"
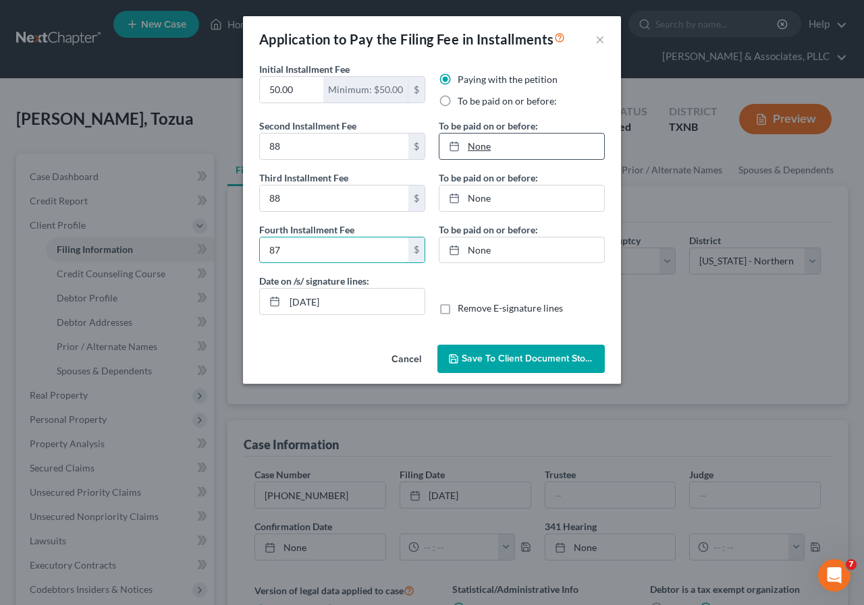
type input "87"
click at [483, 146] on link "None" at bounding box center [521, 147] width 165 height 26
type input "[DATE]"
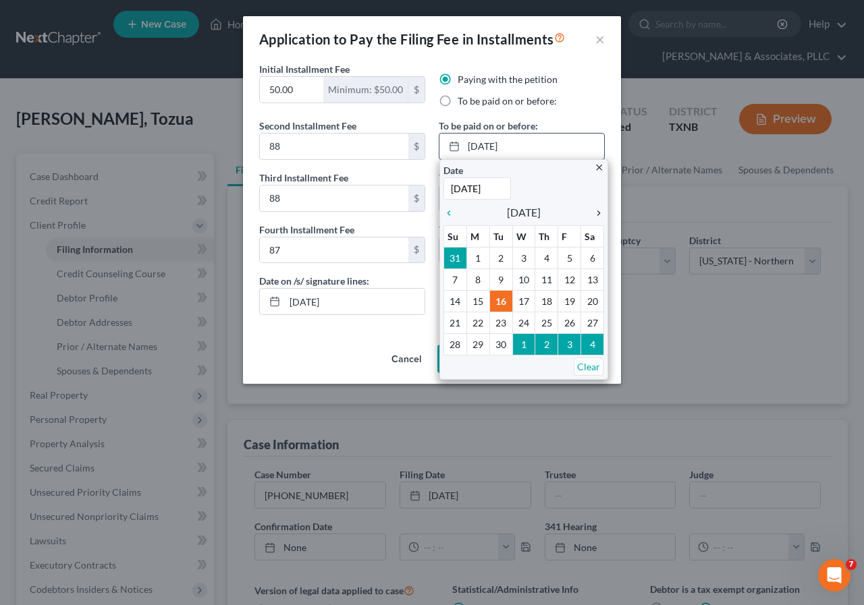
click at [599, 212] on icon "chevron_right" at bounding box center [595, 213] width 18 height 11
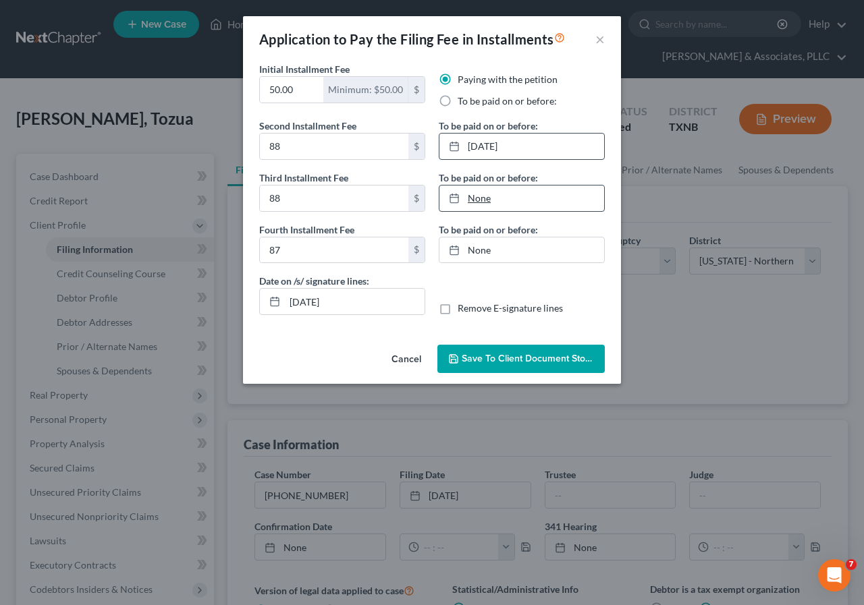
click at [480, 200] on link "None" at bounding box center [521, 199] width 165 height 26
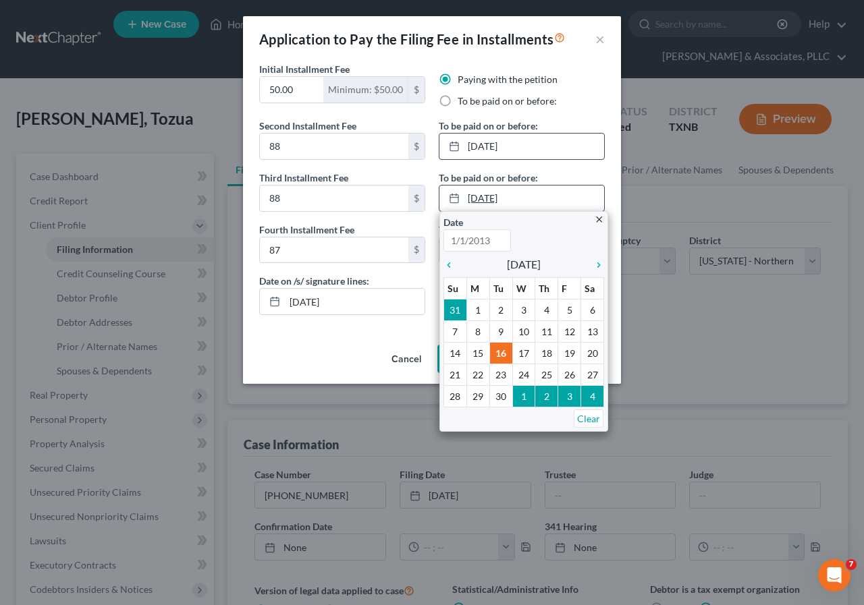
type input "[DATE]"
click at [597, 263] on icon "chevron_right" at bounding box center [595, 265] width 18 height 11
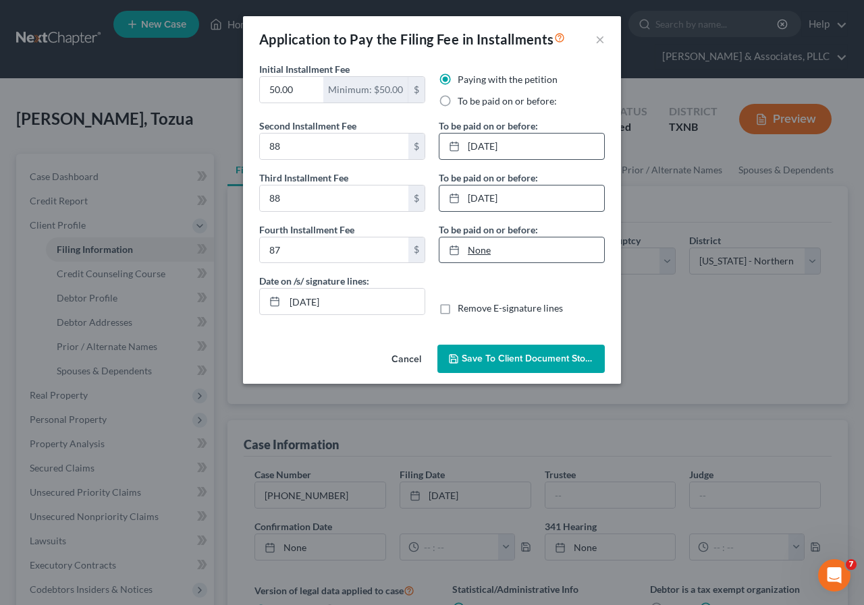
click at [475, 251] on link "None" at bounding box center [521, 251] width 165 height 26
type input "[DATE]"
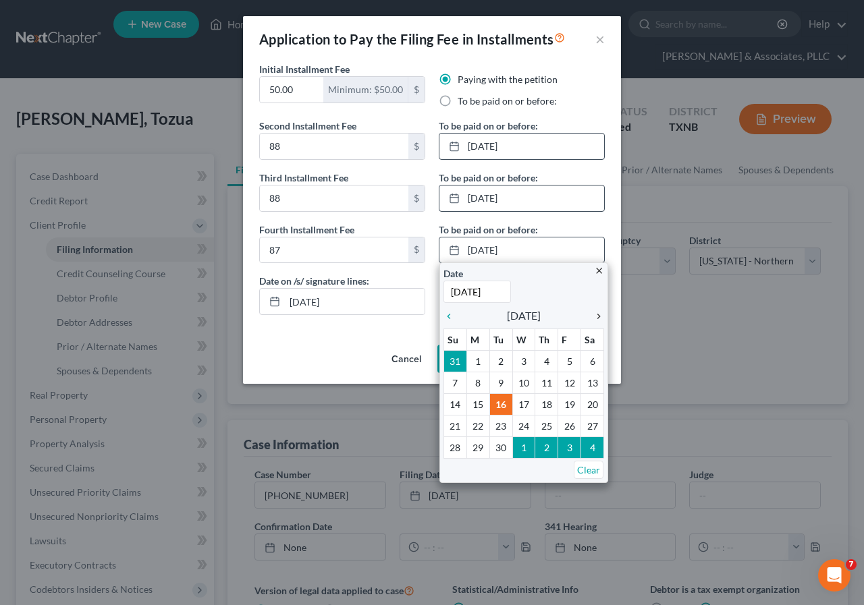
click at [597, 317] on icon "chevron_right" at bounding box center [595, 316] width 18 height 11
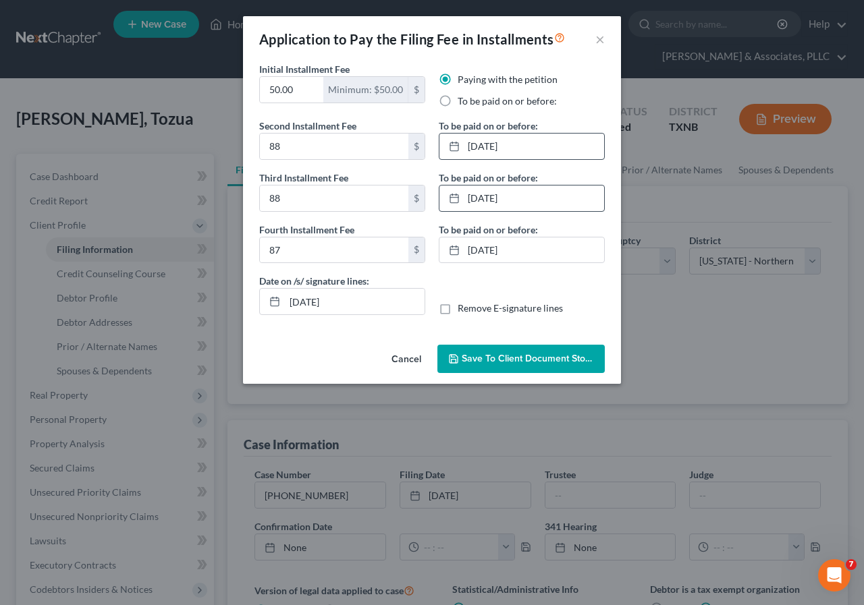
click at [514, 366] on button "Save to Client Document Storage" at bounding box center [520, 359] width 167 height 28
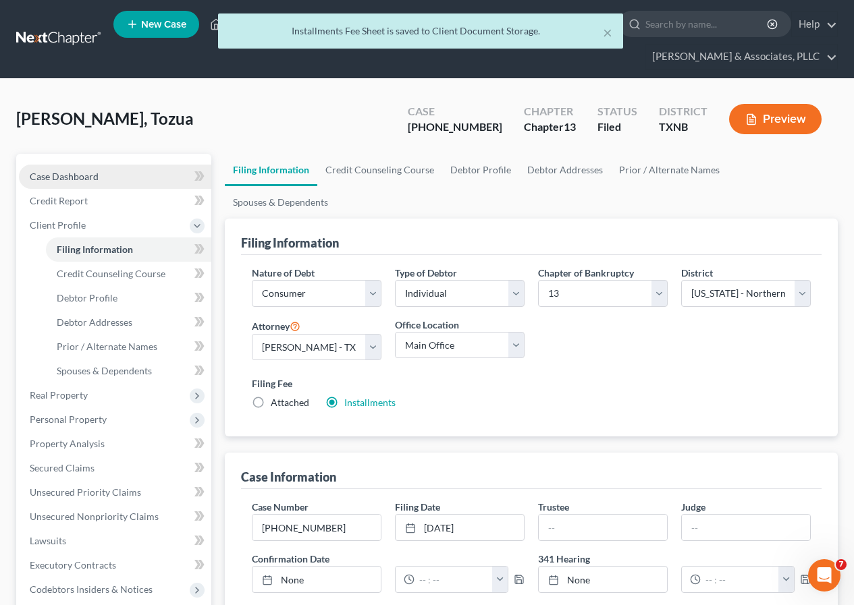
click at [85, 180] on span "Case Dashboard" at bounding box center [64, 176] width 69 height 11
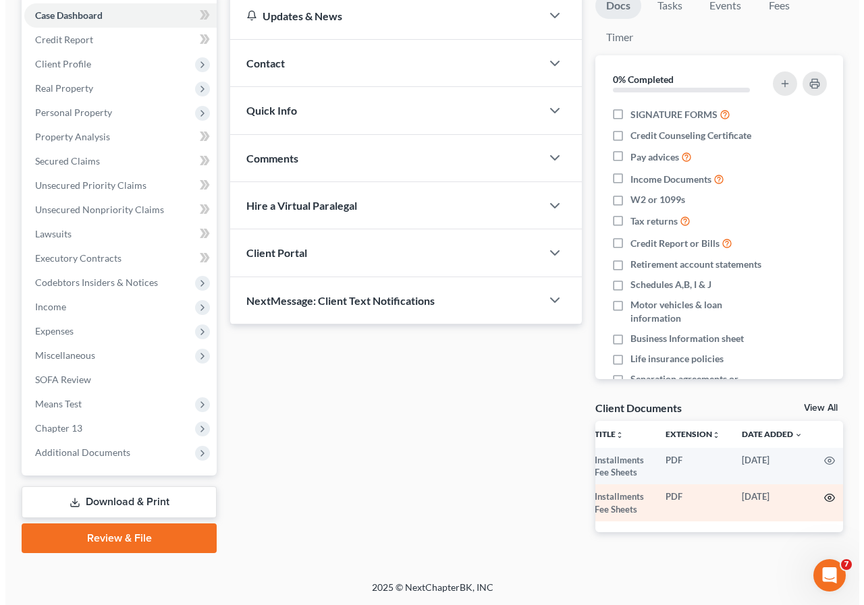
scroll to position [0, 13]
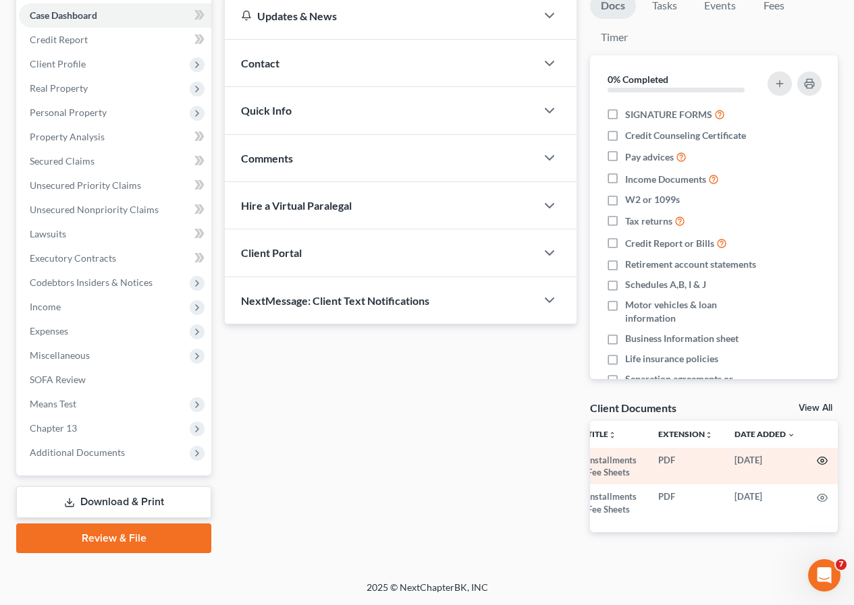
click at [825, 456] on icon "button" at bounding box center [822, 461] width 11 height 11
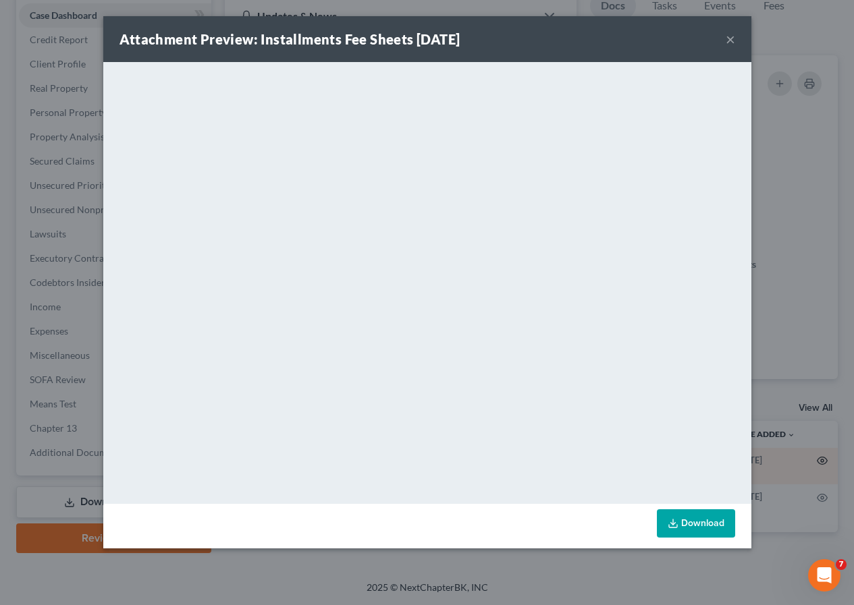
scroll to position [0, 11]
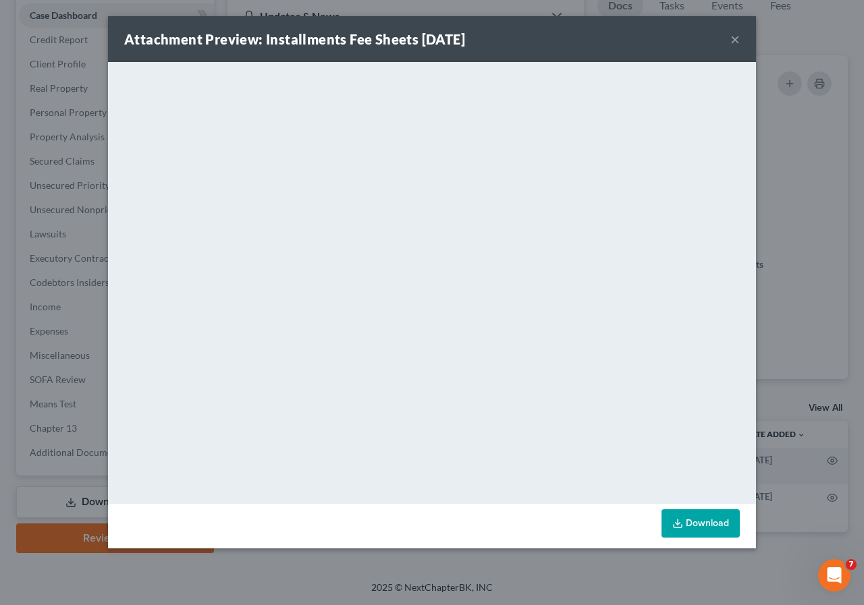
click at [734, 41] on button "×" at bounding box center [734, 39] width 9 height 16
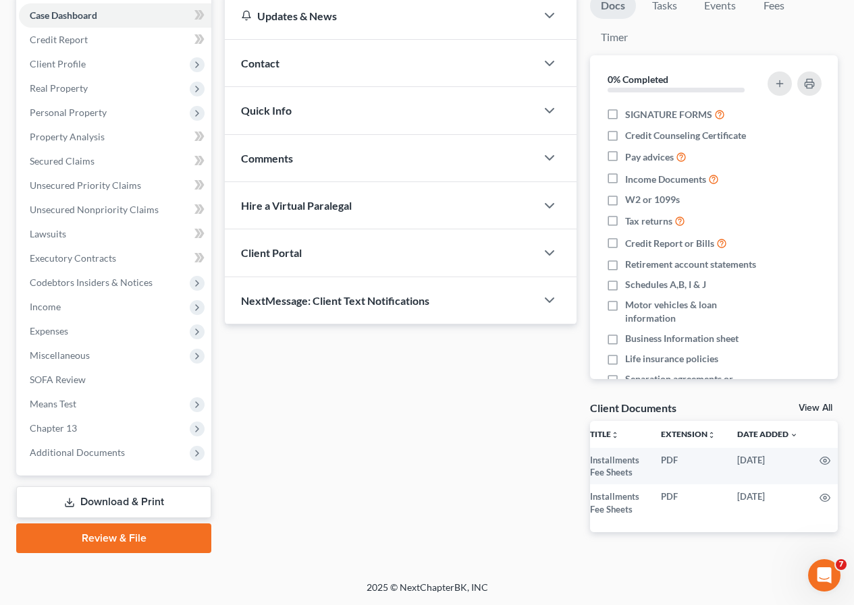
click at [734, 41] on ul "Docs Tasks Events Fees Timer" at bounding box center [714, 24] width 248 height 63
